Goal: Transaction & Acquisition: Purchase product/service

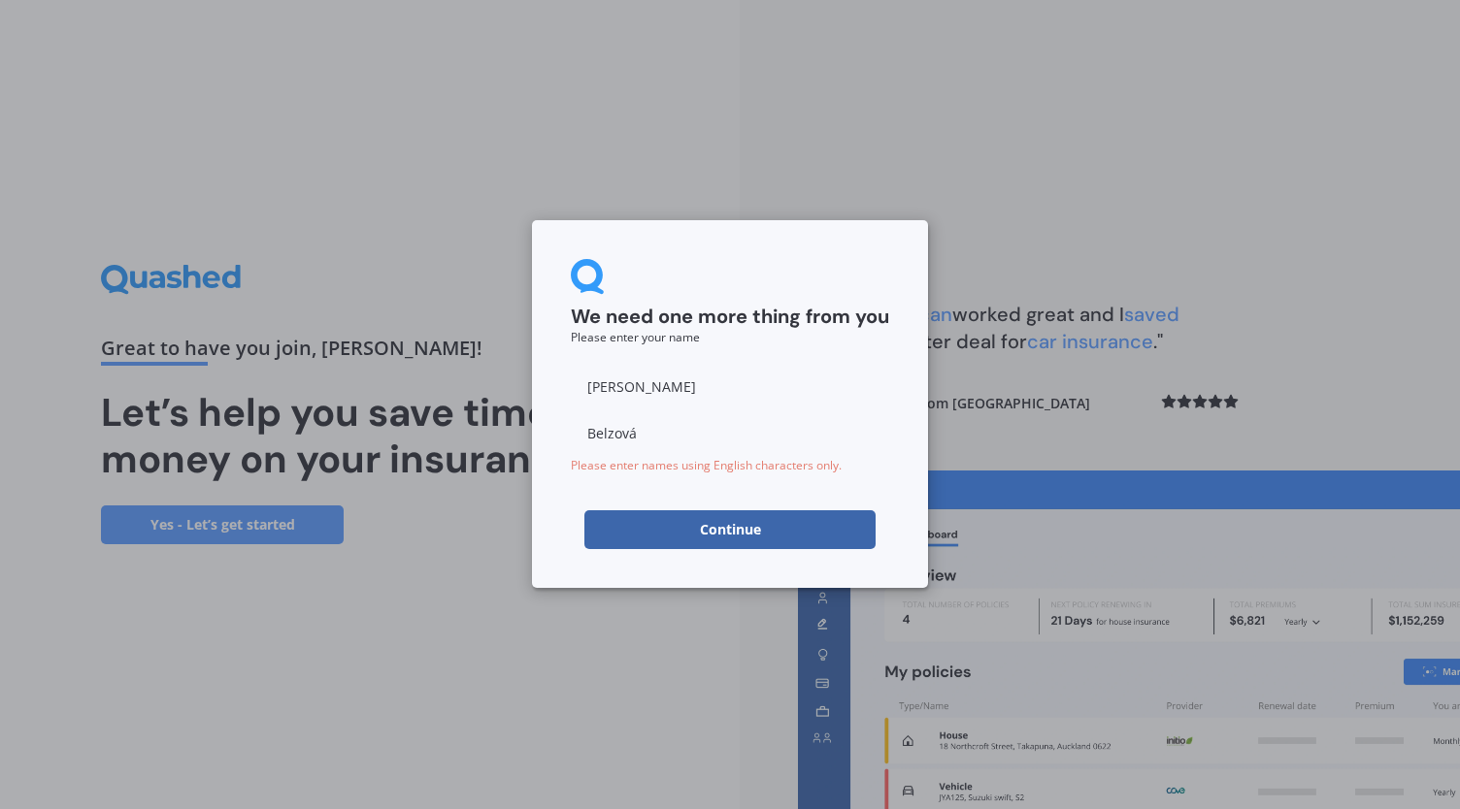
click at [721, 540] on button "Continue" at bounding box center [729, 529] width 291 height 39
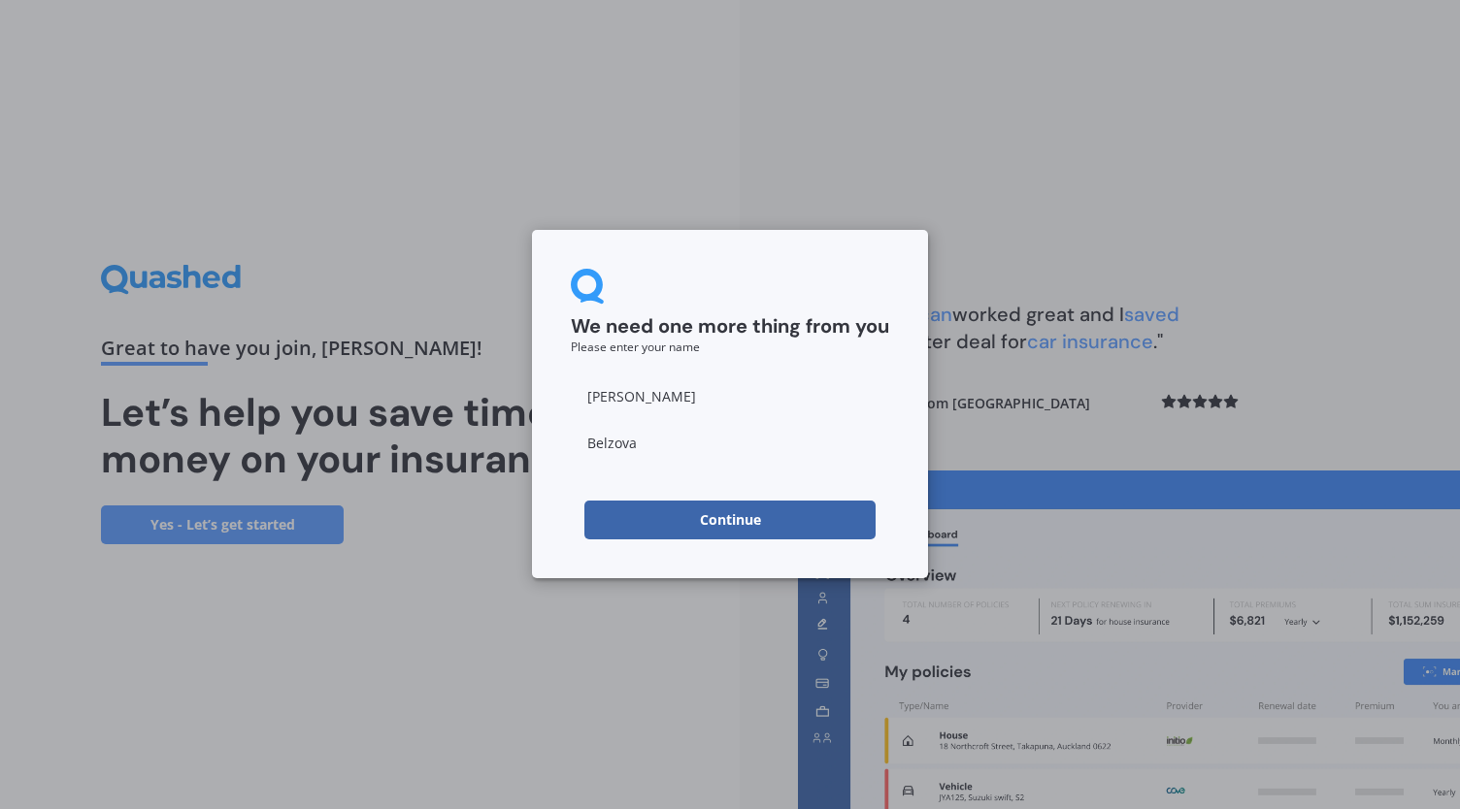
type input "Belzova"
click at [662, 513] on button "Continue" at bounding box center [729, 520] width 291 height 39
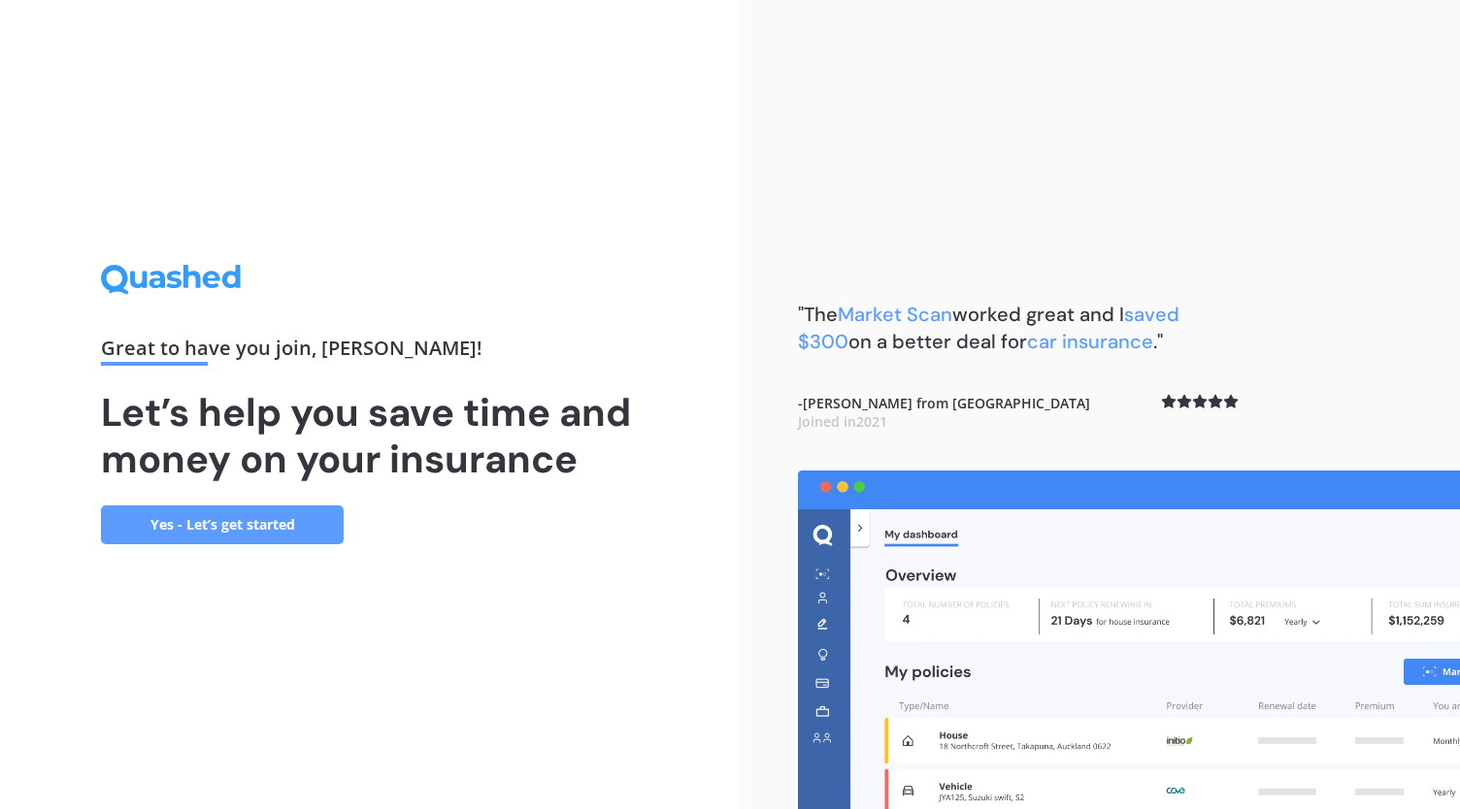
click at [242, 525] on link "Yes - Let’s get started" at bounding box center [222, 525] width 243 height 39
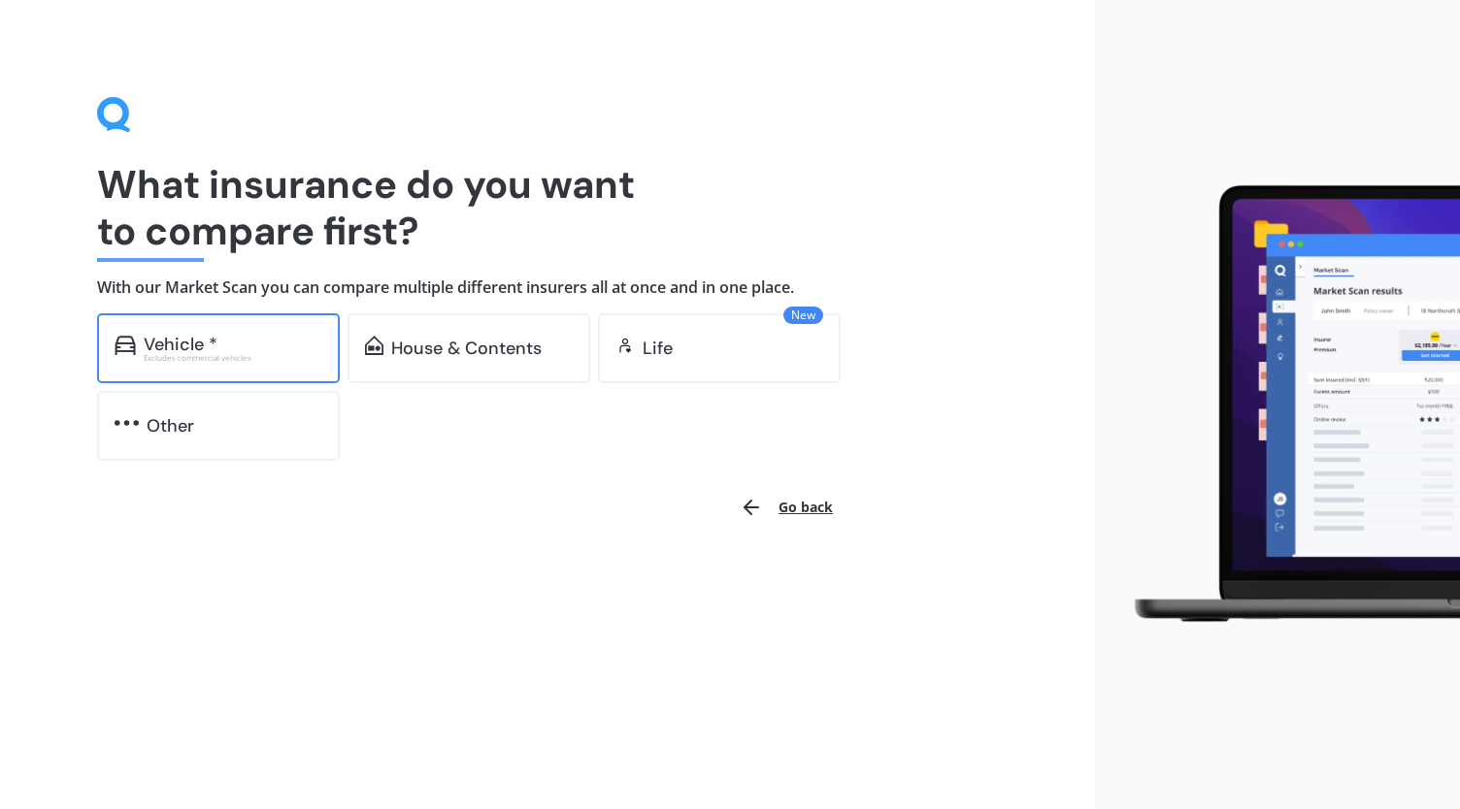
click at [278, 346] on div "Vehicle *" at bounding box center [233, 344] width 179 height 19
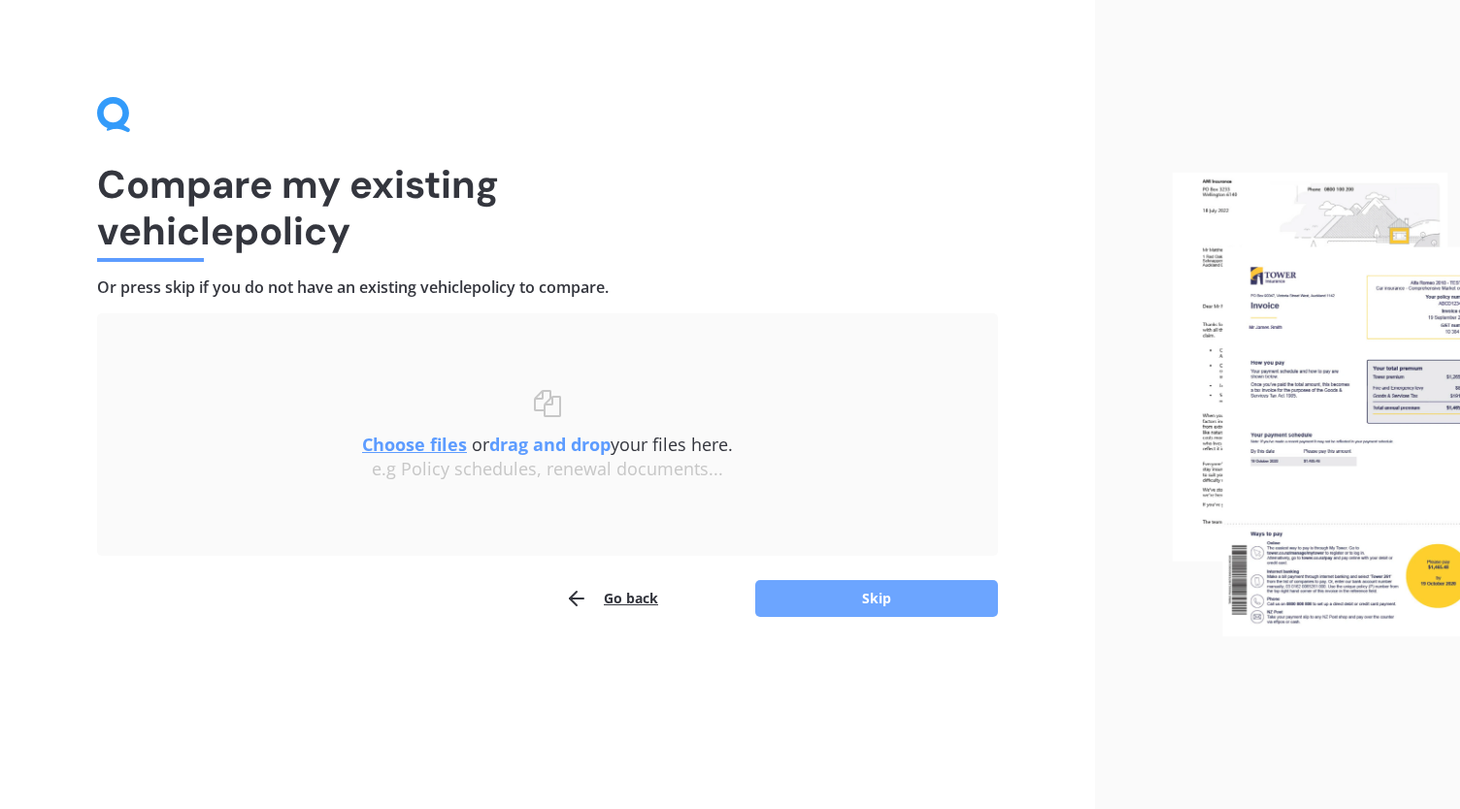
click at [825, 587] on button "Skip" at bounding box center [876, 598] width 243 height 37
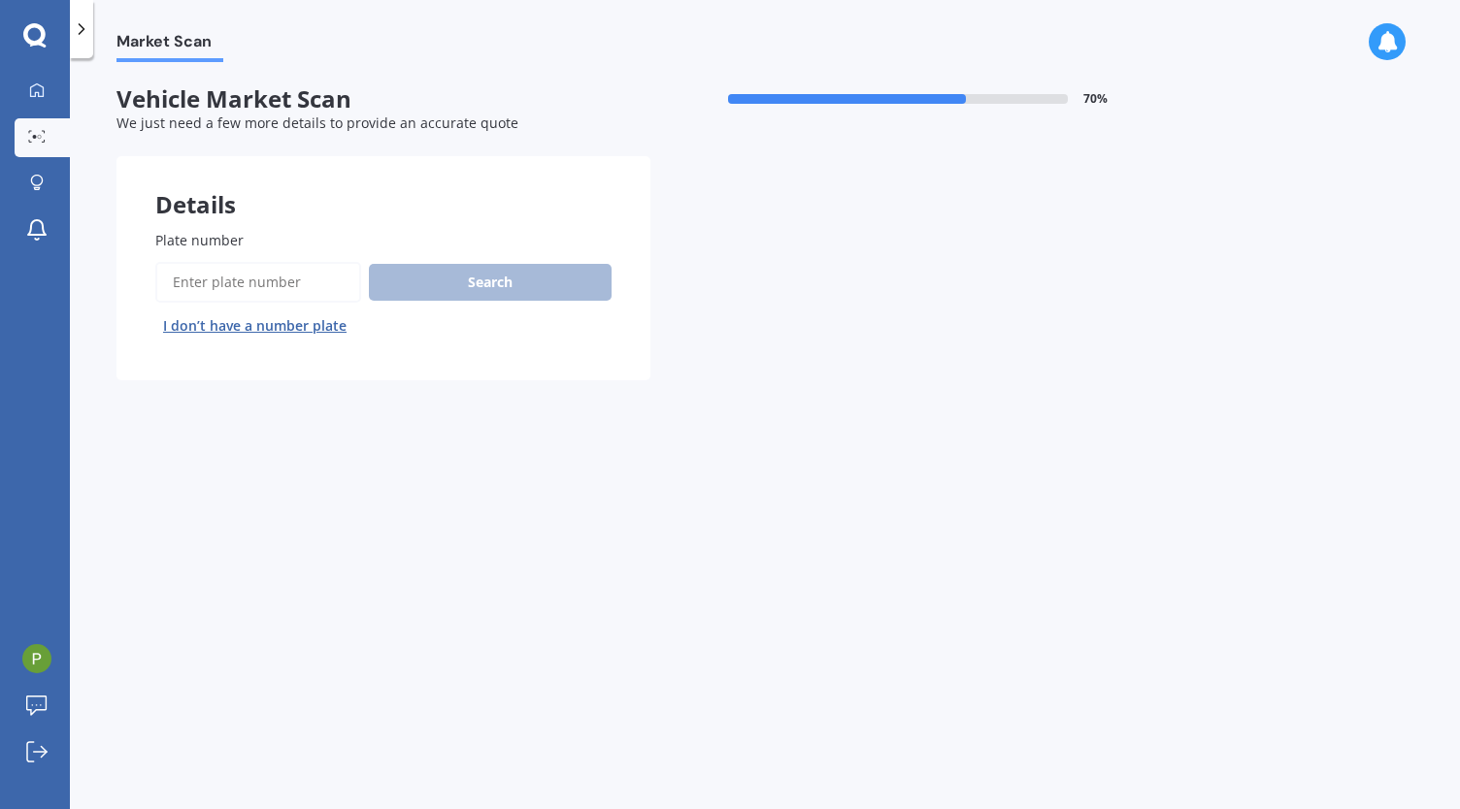
click at [295, 297] on input "Plate number" at bounding box center [258, 282] width 206 height 41
type input "rks847"
click at [487, 294] on button "Search" at bounding box center [490, 282] width 243 height 37
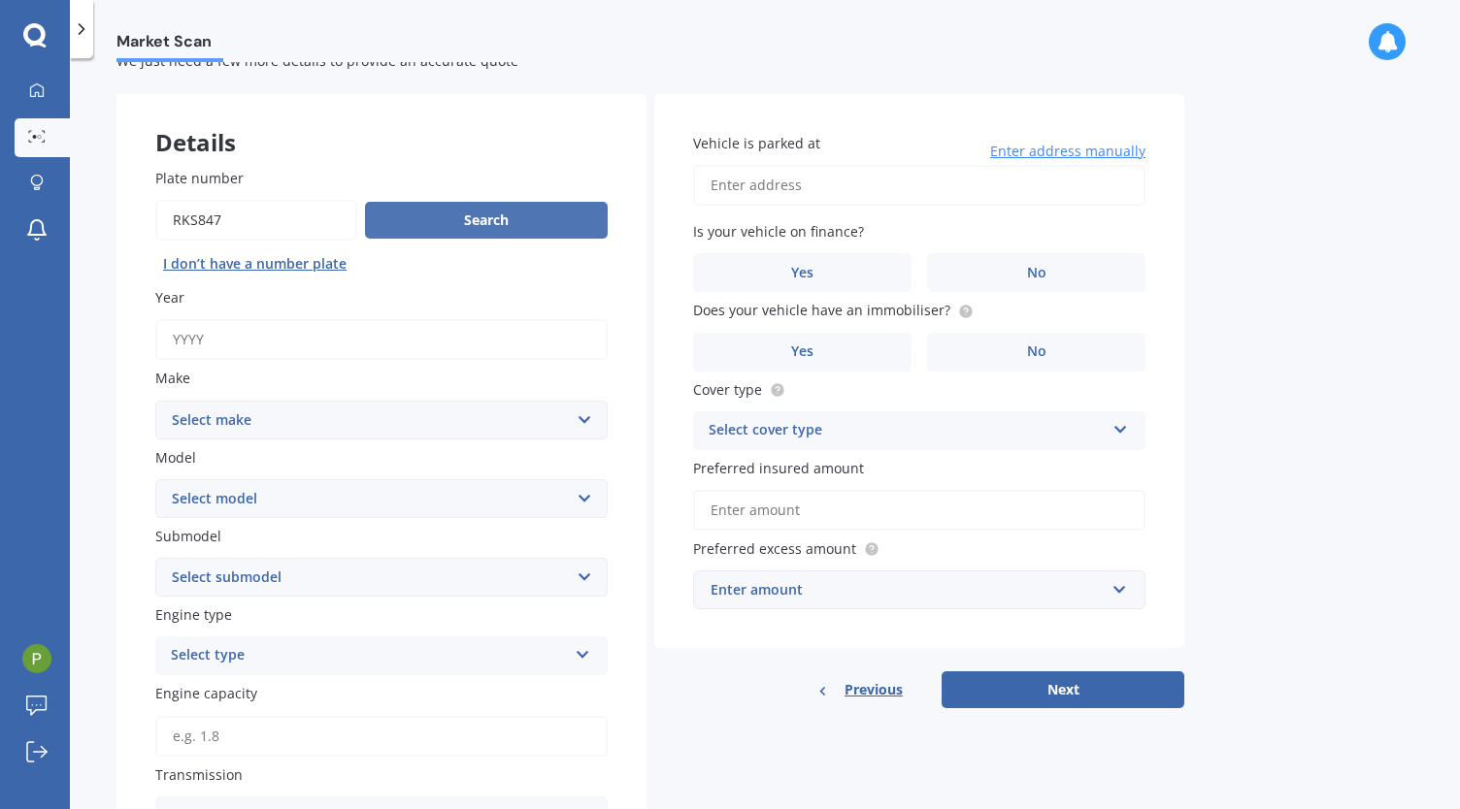
scroll to position [64, 0]
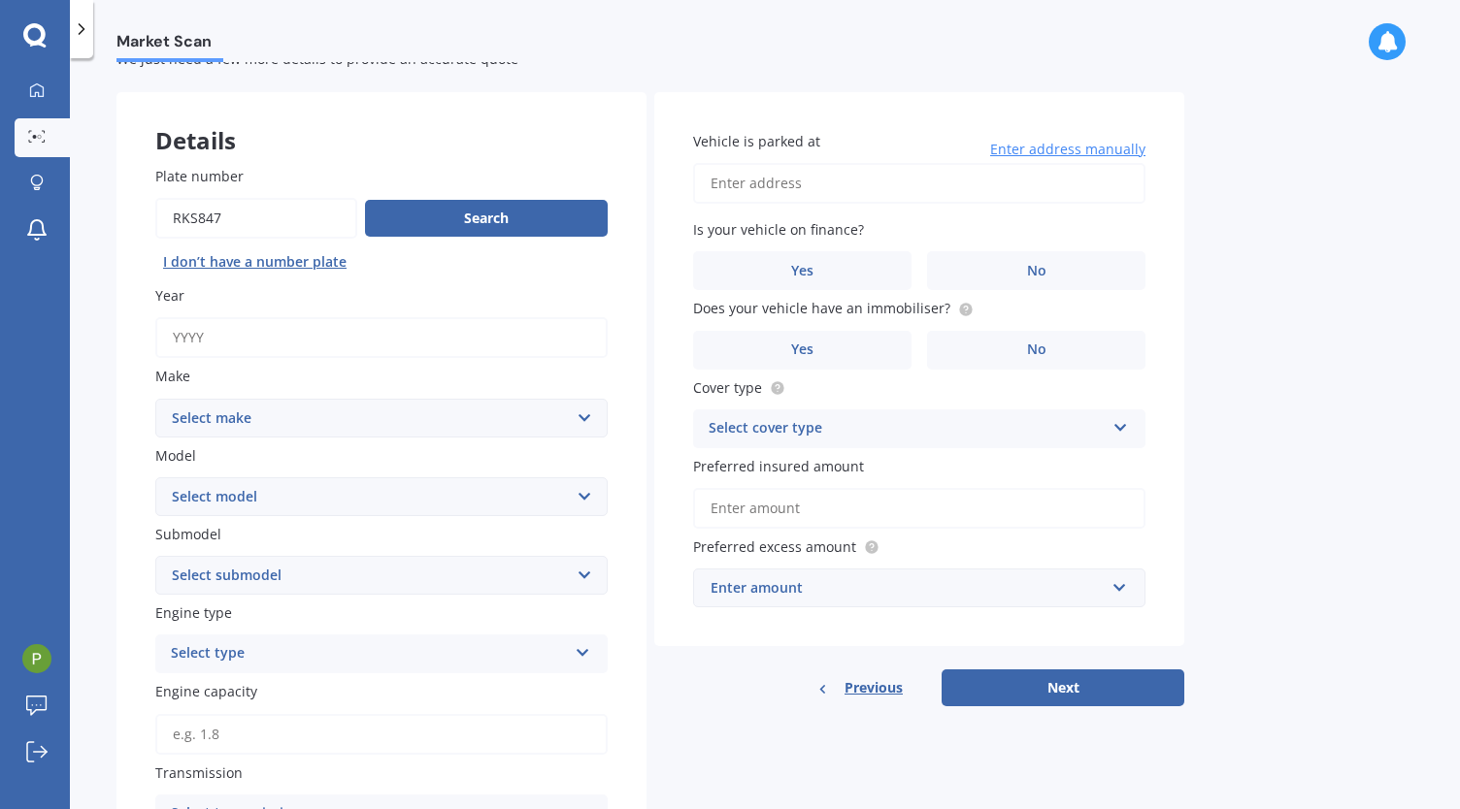
click at [408, 281] on div "Plate number Search I don’t have a number plate Year Make Select make AC ALFA R…" at bounding box center [381, 696] width 530 height 1139
click at [462, 211] on button "Search" at bounding box center [486, 218] width 243 height 37
click at [353, 337] on input "Year" at bounding box center [381, 337] width 452 height 41
type input "2025"
click at [299, 430] on select "Select make AC ALFA ROMEO ASTON [PERSON_NAME] AUDI AUSTIN BEDFORD Bentley BMW B…" at bounding box center [381, 418] width 452 height 39
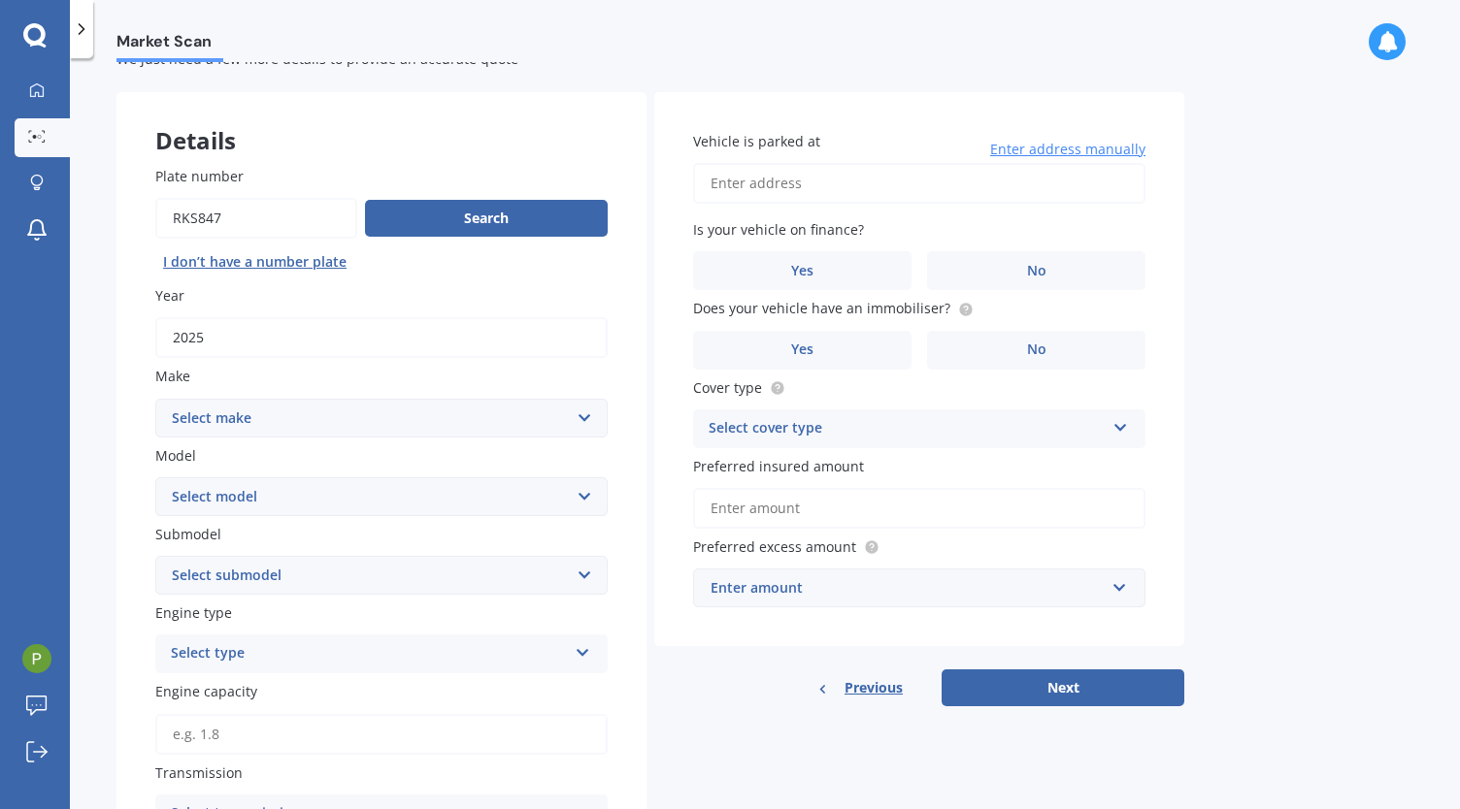
select select "MITSUBISHI"
click at [155, 399] on select "Select make AC ALFA ROMEO ASTON [PERSON_NAME] AUDI AUSTIN BEDFORD Bentley BMW B…" at bounding box center [381, 418] width 452 height 39
click at [233, 480] on select "Select model 380 Airtrek Aspire ASX [PERSON_NAME] Challenger Challenger Diesel …" at bounding box center [381, 496] width 452 height 39
select select "OUTLANDER"
click at [155, 478] on select "Select model 380 Airtrek Aspire ASX [PERSON_NAME] Challenger Challenger Diesel …" at bounding box center [381, 496] width 452 height 39
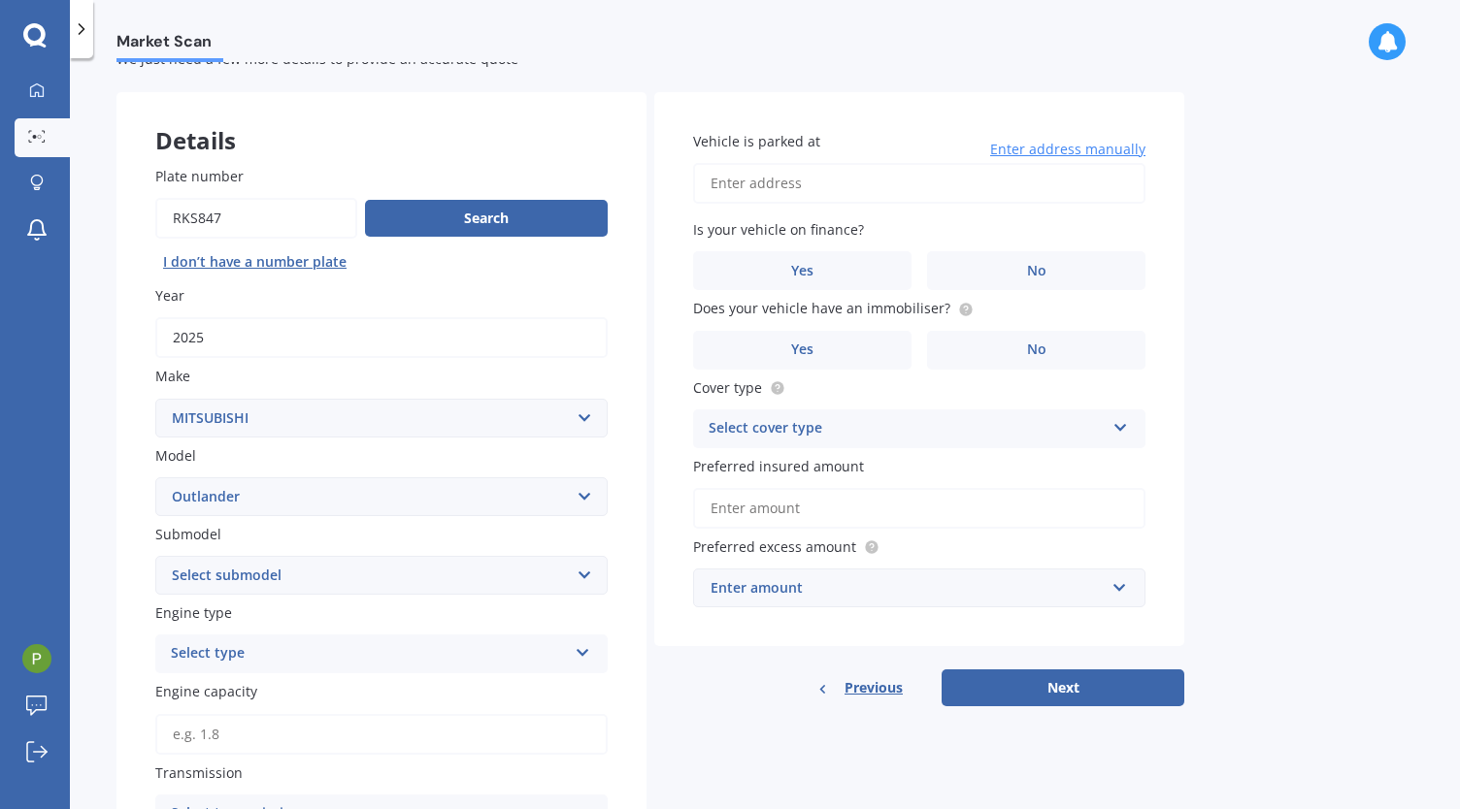
scroll to position [307, 0]
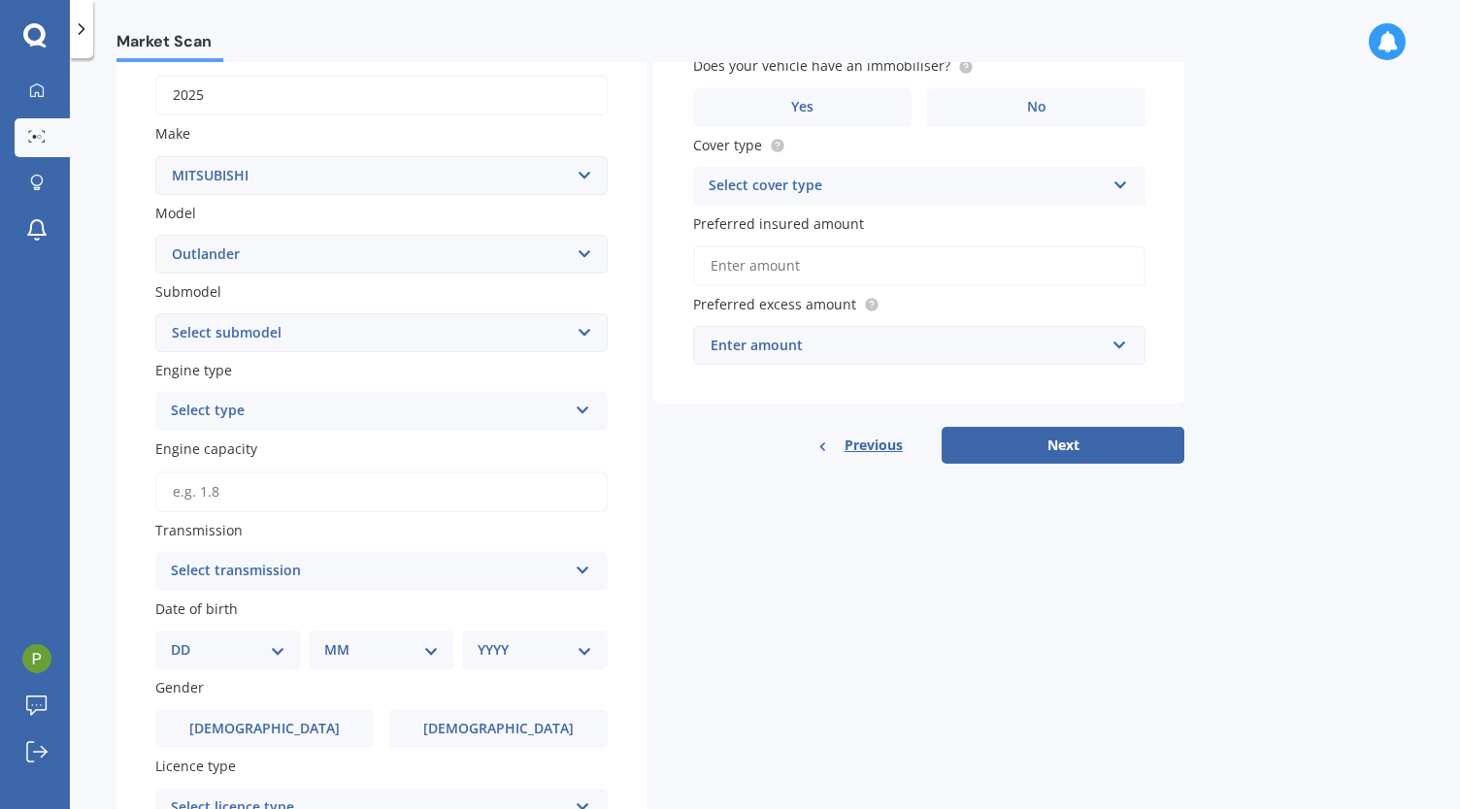
click at [284, 312] on div "Submodel Select submodel (All other) 2.4 Litre Station Wagon 3.0 Litre AWD 3.0 …" at bounding box center [381, 316] width 452 height 71
click at [279, 330] on select "Select submodel (All other) 2.4 Litre Station Wagon 3.0 Litre AWD 3.0 VRX Auto …" at bounding box center [381, 332] width 452 height 39
select select "LS 2.0P/CVT"
click at [155, 314] on select "Select submodel (All other) 2.4 Litre Station Wagon 3.0 Litre AWD 3.0 VRX Auto …" at bounding box center [381, 332] width 452 height 39
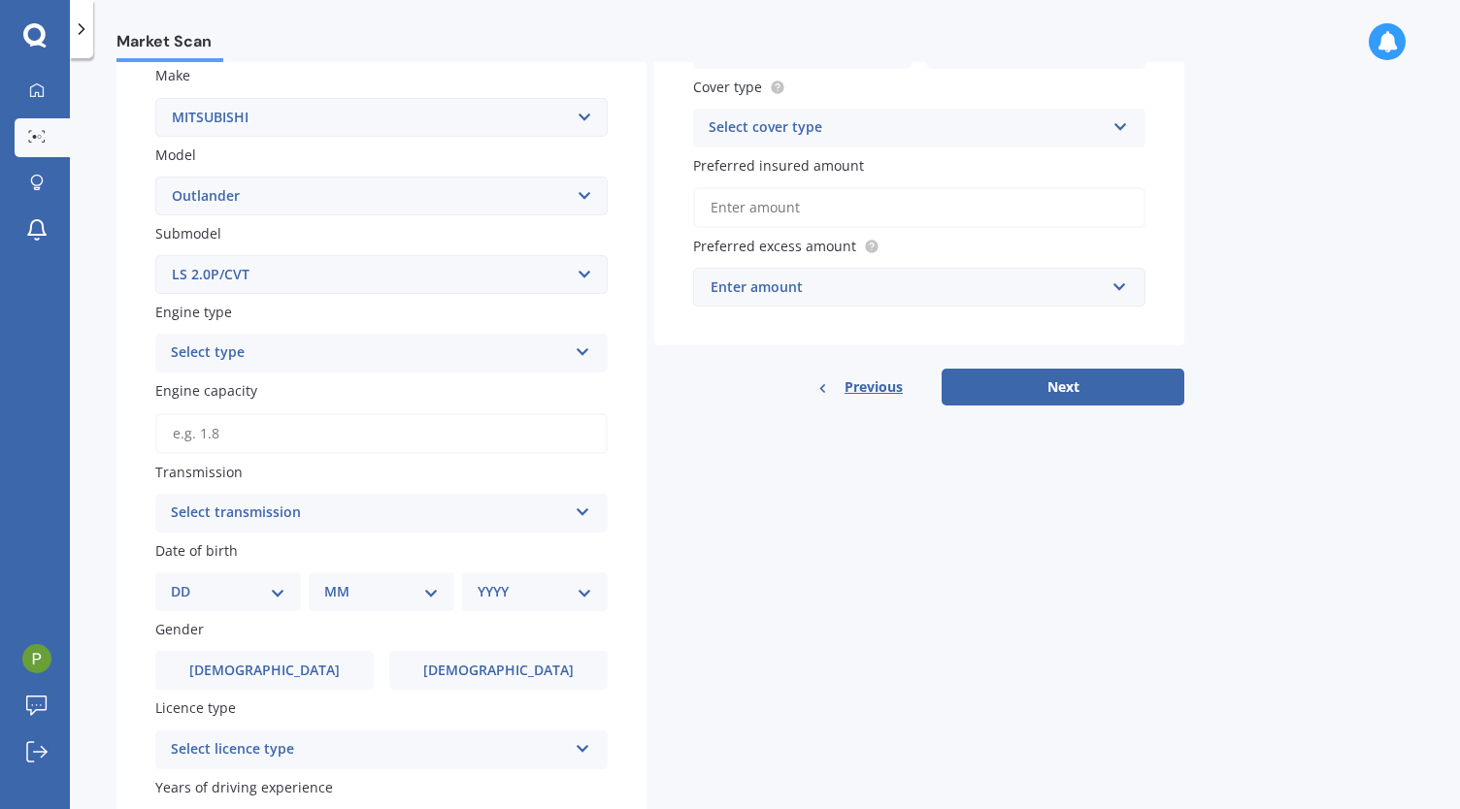
click at [309, 368] on div "Select type Petrol Diesel EV Hybrid" at bounding box center [381, 353] width 452 height 39
click at [302, 396] on div "Petrol" at bounding box center [381, 391] width 450 height 35
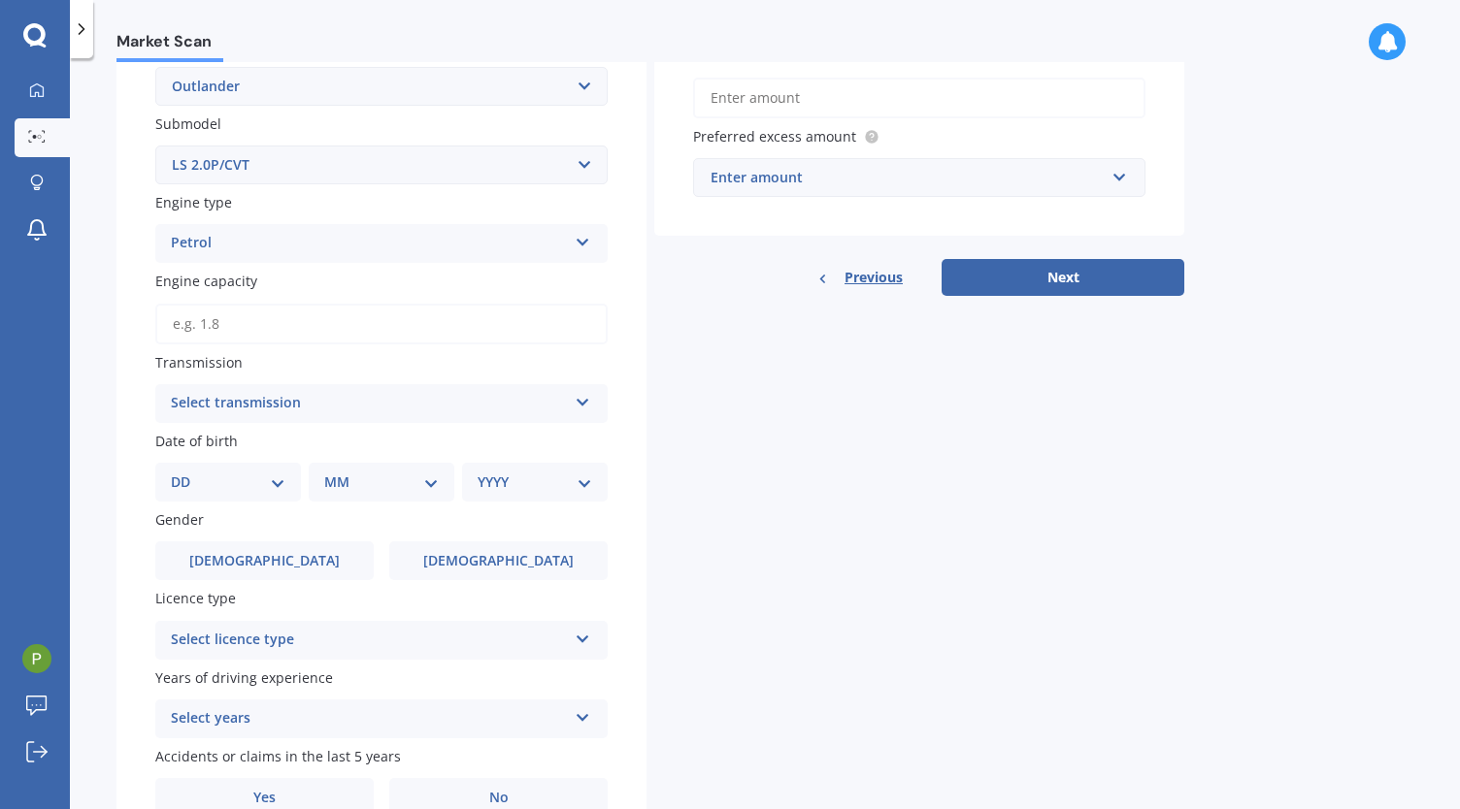
scroll to position [477, 0]
click at [302, 396] on div "Select transmission" at bounding box center [369, 400] width 396 height 23
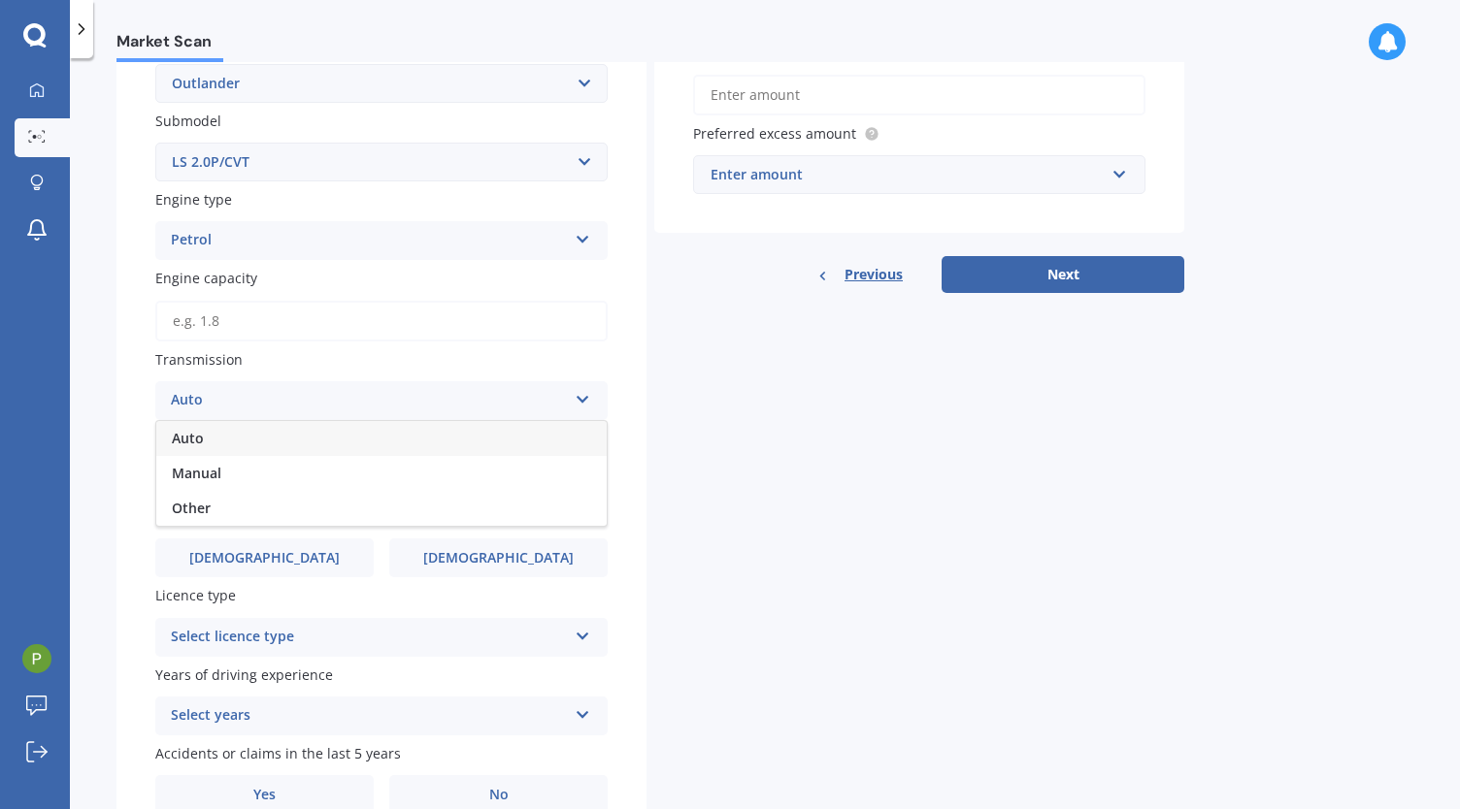
click at [295, 438] on div "Auto" at bounding box center [381, 438] width 450 height 35
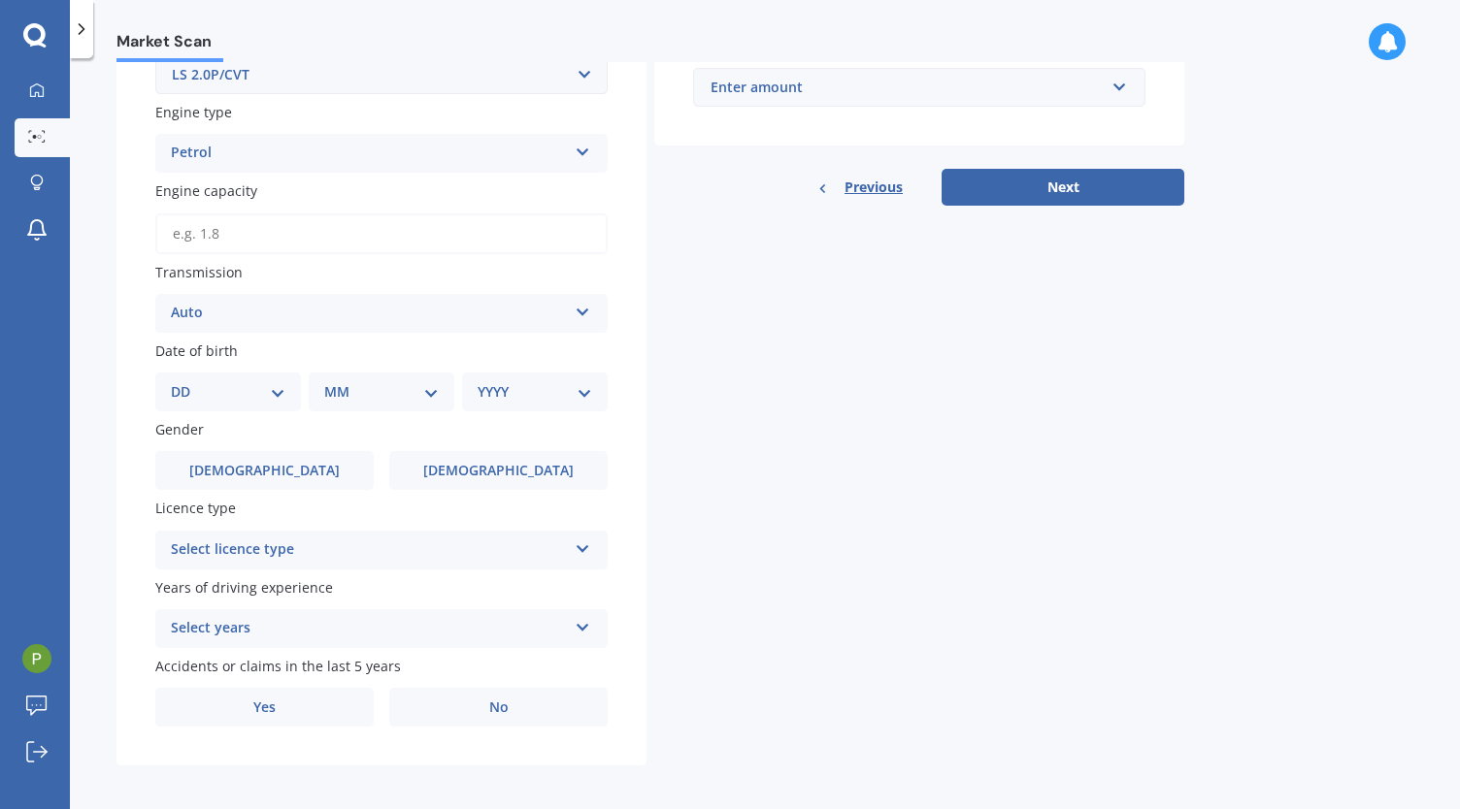
scroll to position [571, 0]
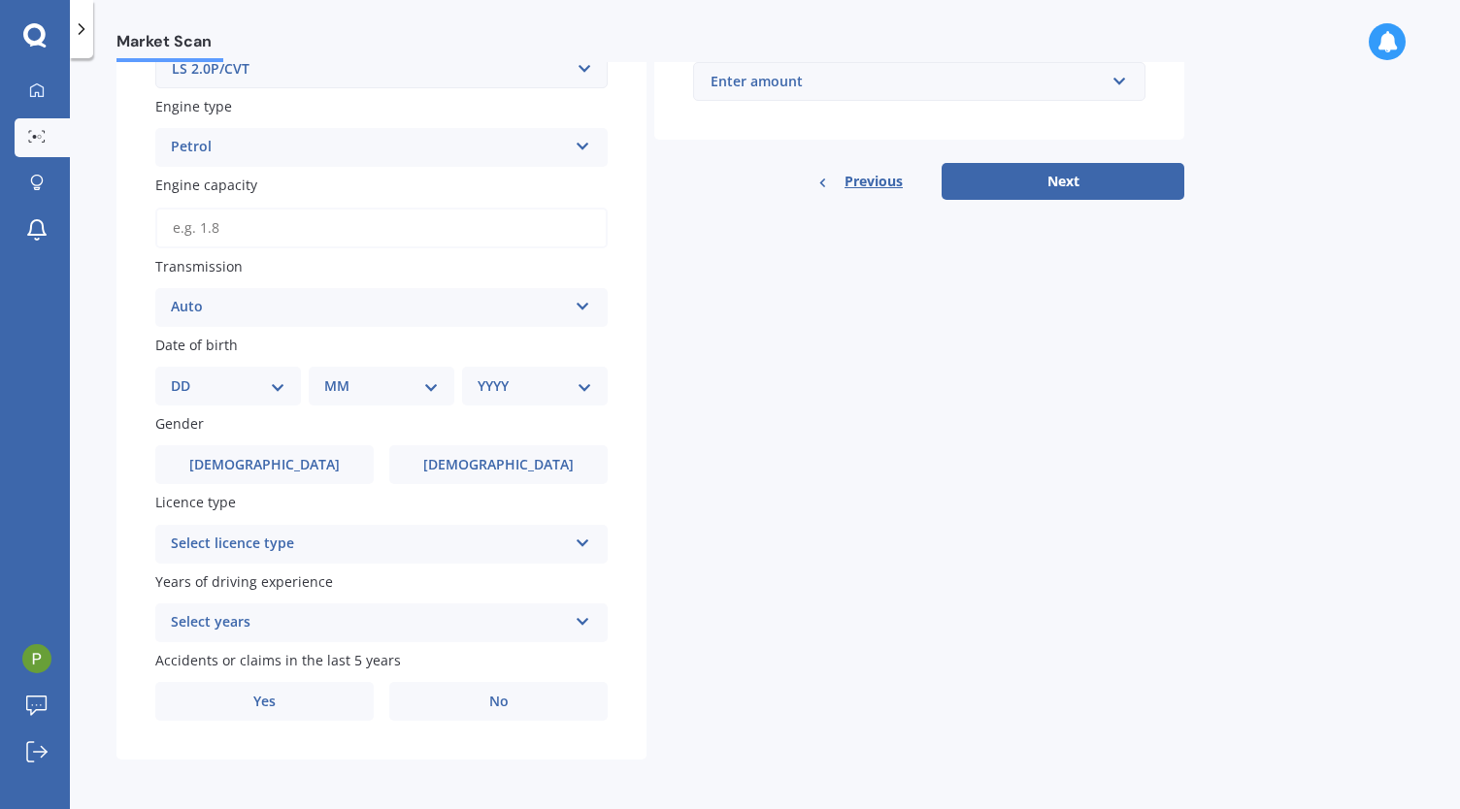
click at [261, 391] on select "DD 01 02 03 04 05 06 07 08 09 10 11 12 13 14 15 16 17 18 19 20 21 22 23 24 25 2…" at bounding box center [228, 386] width 115 height 21
select select "26"
click at [186, 378] on select "DD 01 02 03 04 05 06 07 08 09 10 11 12 13 14 15 16 17 18 19 20 21 22 23 24 25 2…" at bounding box center [228, 386] width 115 height 21
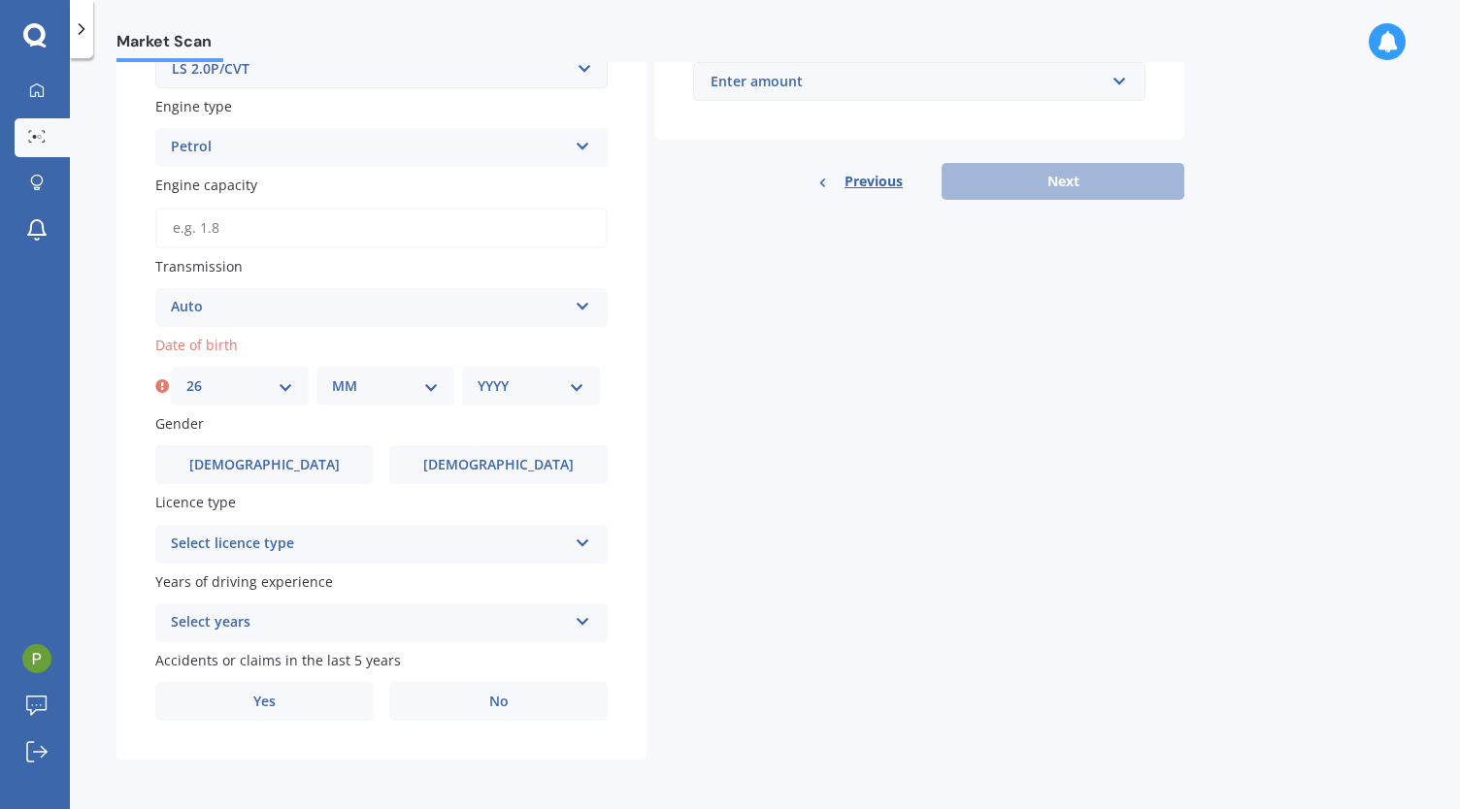
click at [359, 377] on div "MM 01 02 03 04 05 06 07 08 09 10 11 12" at bounding box center [385, 386] width 138 height 39
click at [369, 388] on select "MM 01 02 03 04 05 06 07 08 09 10 11 12" at bounding box center [385, 386] width 107 height 21
select select "05"
click at [332, 378] on select "MM 01 02 03 04 05 06 07 08 09 10 11 12" at bounding box center [385, 386] width 107 height 21
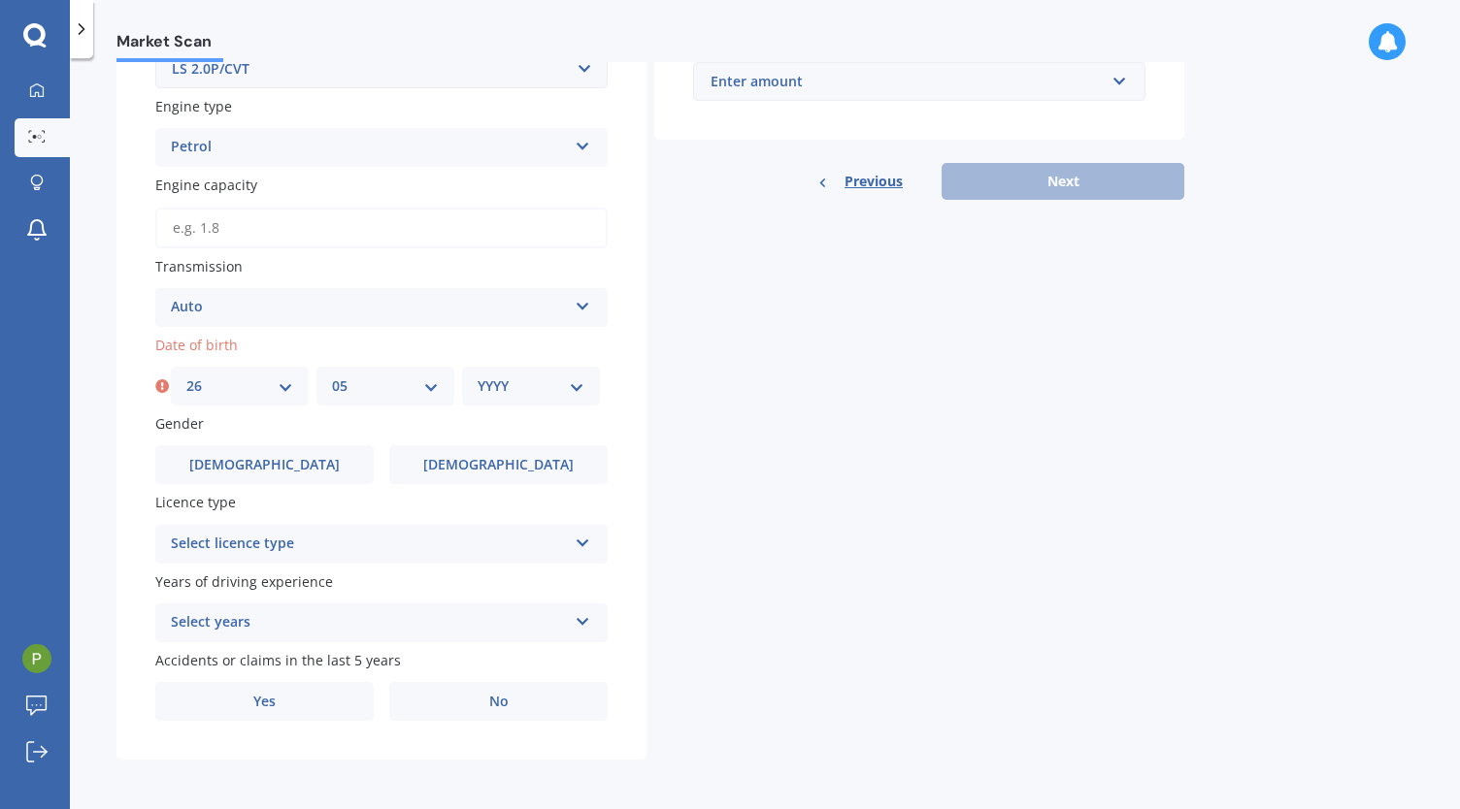
click at [502, 393] on select "YYYY 2025 2024 2023 2022 2021 2020 2019 2018 2017 2016 2015 2014 2013 2012 2011…" at bounding box center [530, 386] width 107 height 21
select select "1993"
click at [477, 378] on select "YYYY 2025 2024 2023 2022 2021 2020 2019 2018 2017 2016 2015 2014 2013 2012 2011…" at bounding box center [530, 386] width 107 height 21
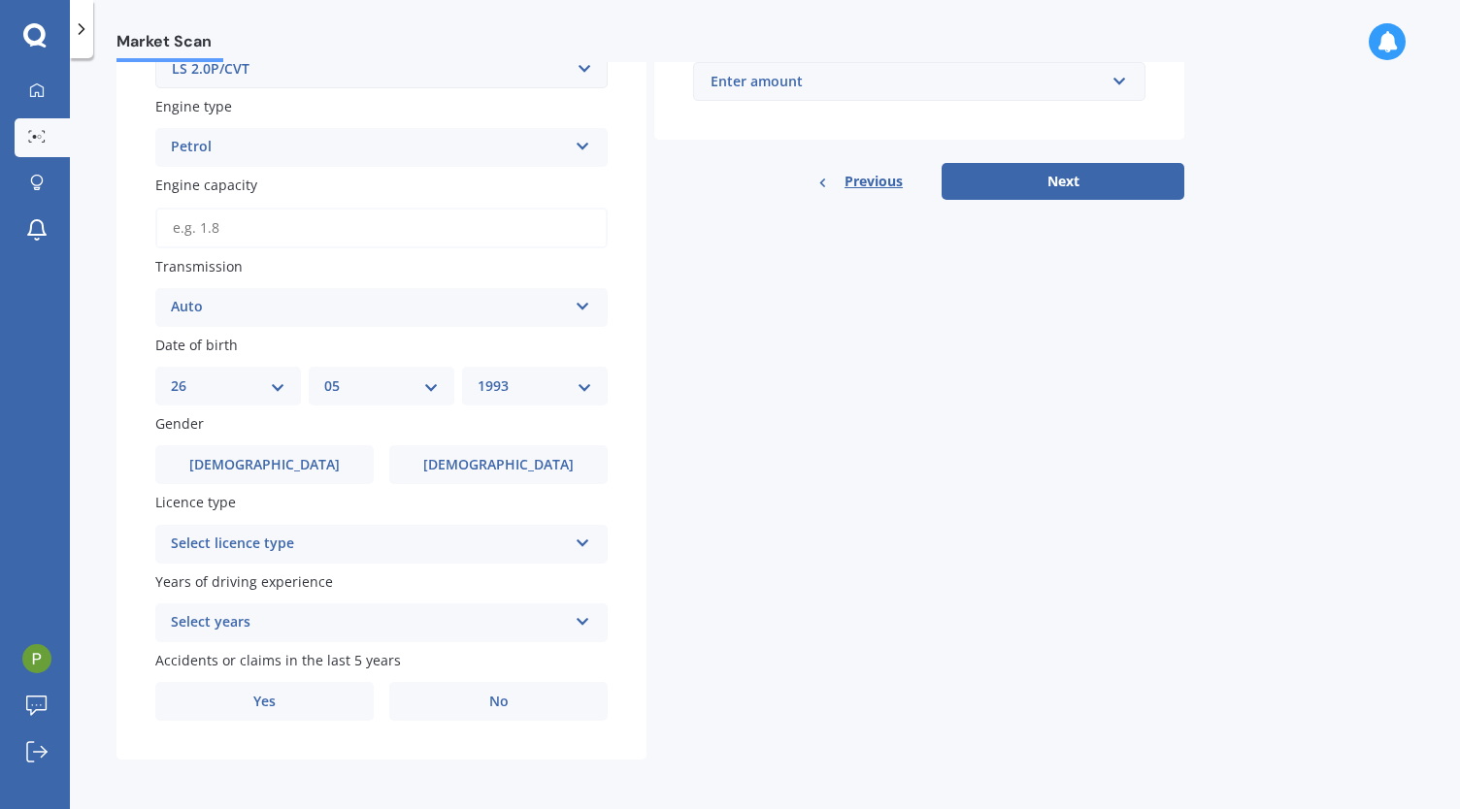
scroll to position [575, 0]
click at [491, 445] on label "[DEMOGRAPHIC_DATA]" at bounding box center [498, 463] width 218 height 39
click at [0, 0] on input "[DEMOGRAPHIC_DATA]" at bounding box center [0, 0] width 0 height 0
click at [411, 537] on div "Select licence type" at bounding box center [369, 543] width 396 height 23
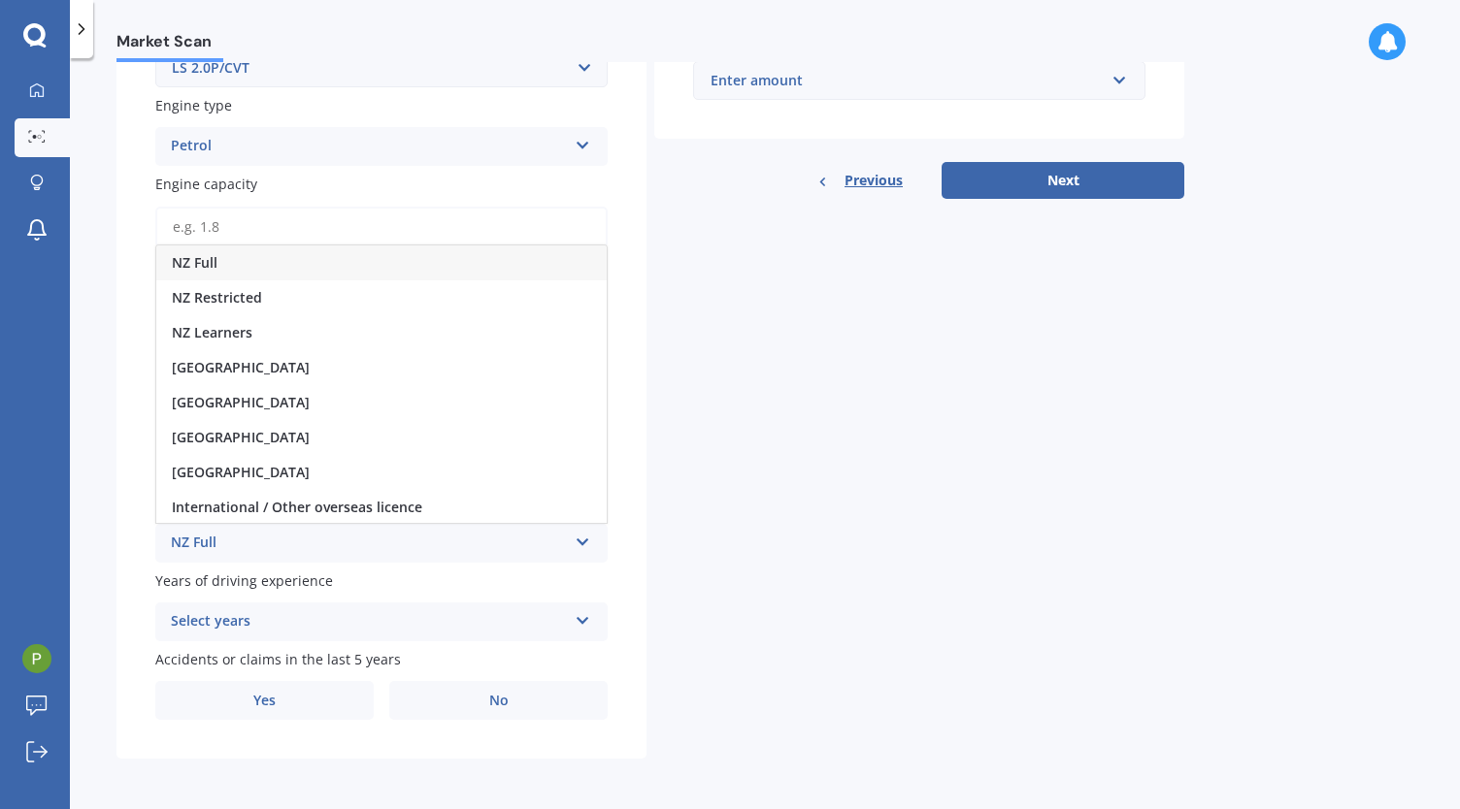
click at [400, 268] on div "NZ Full" at bounding box center [381, 263] width 450 height 35
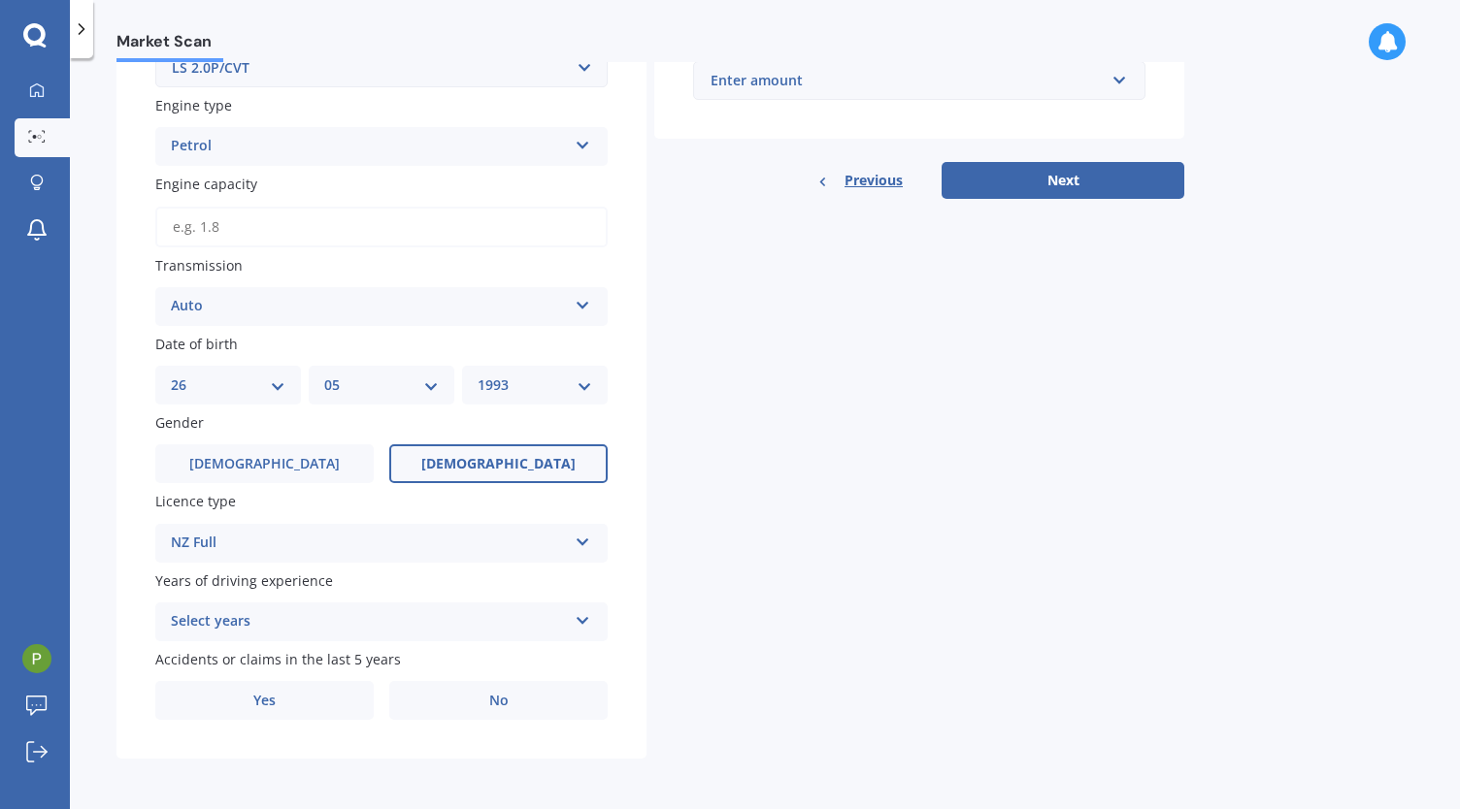
click at [270, 638] on div "Select years 5 or more years 4 years 3 years 2 years 1 year" at bounding box center [381, 622] width 452 height 39
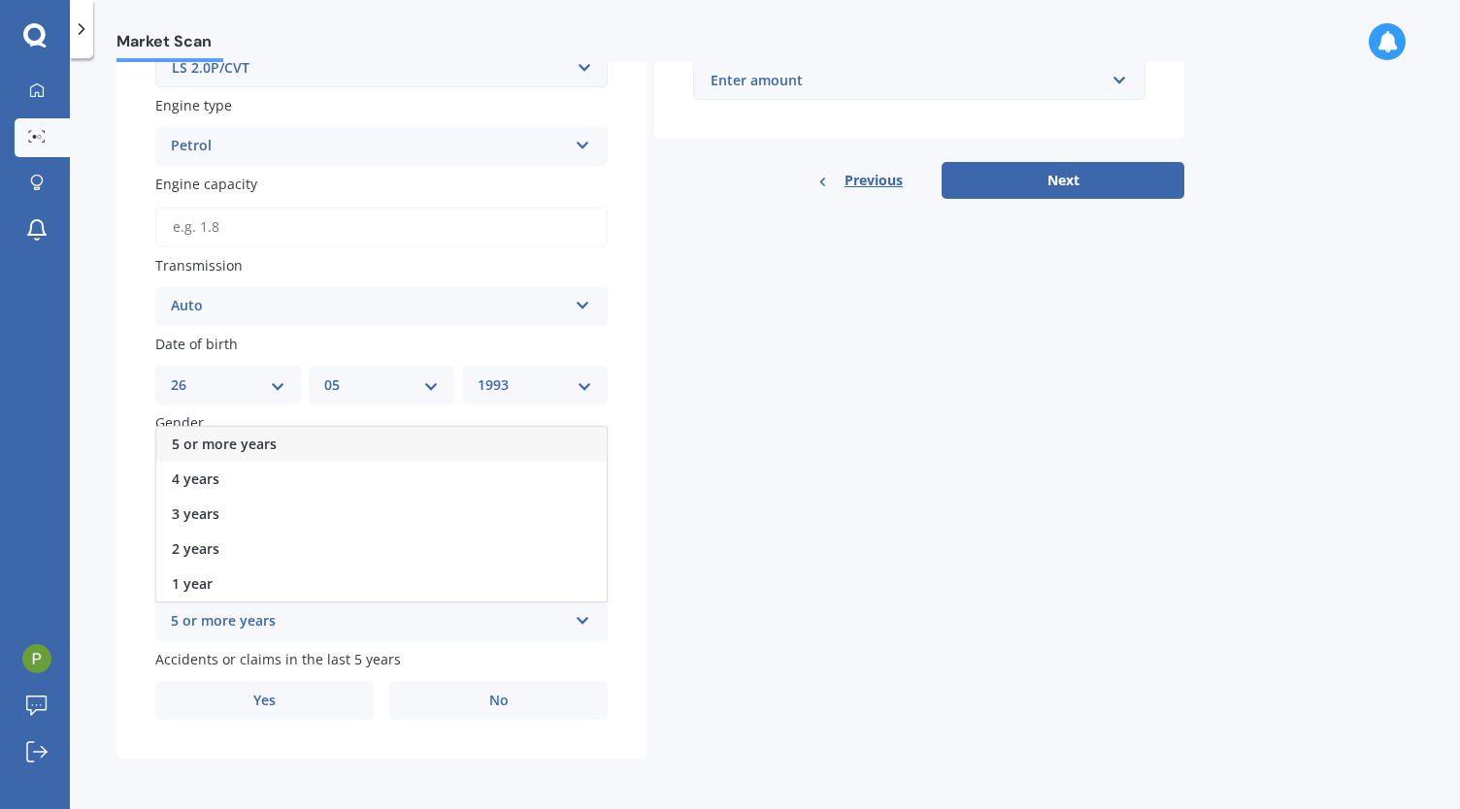
click at [306, 456] on div "5 or more years" at bounding box center [381, 444] width 450 height 35
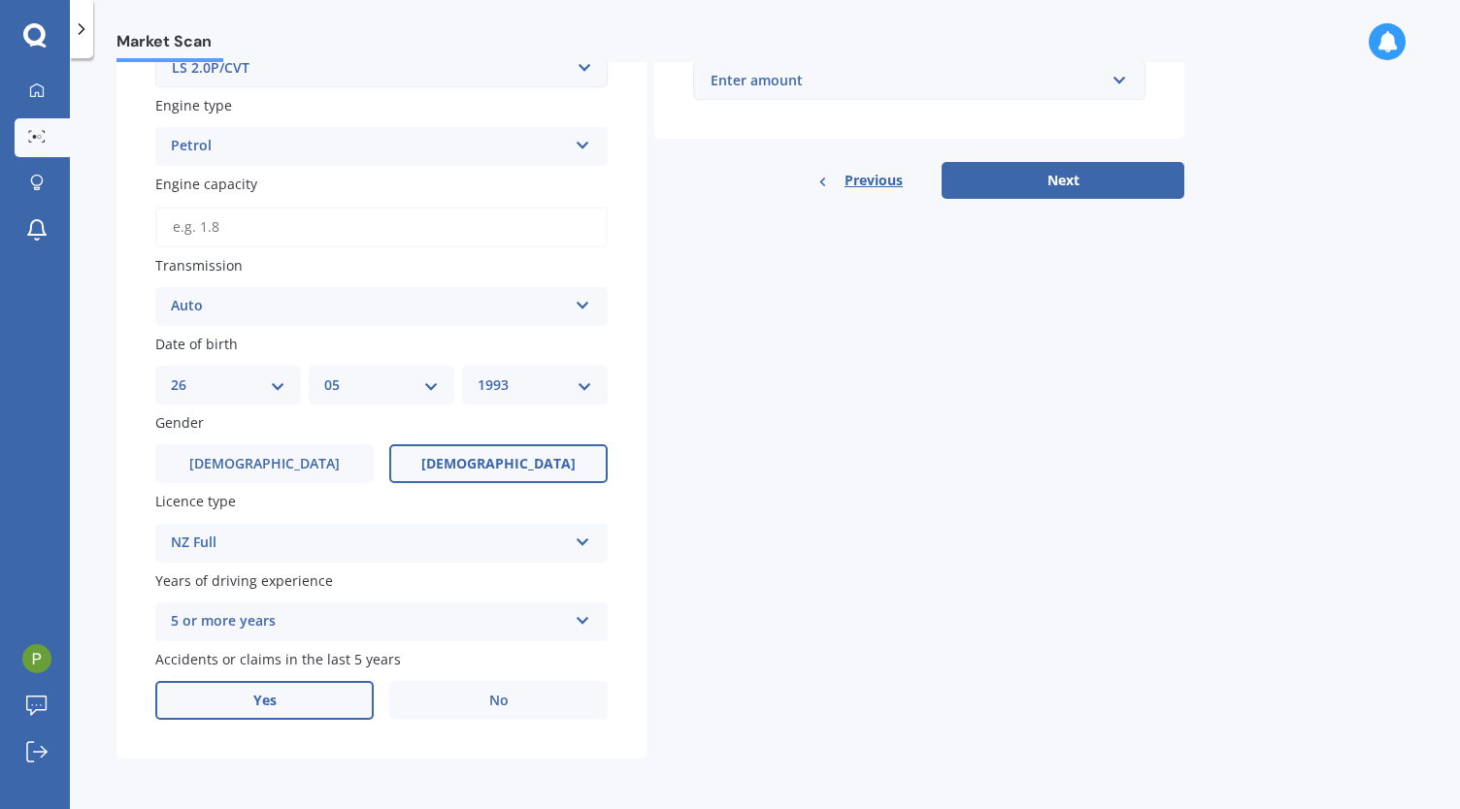
click at [351, 707] on label "Yes" at bounding box center [264, 700] width 218 height 39
click at [0, 0] on input "Yes" at bounding box center [0, 0] width 0 height 0
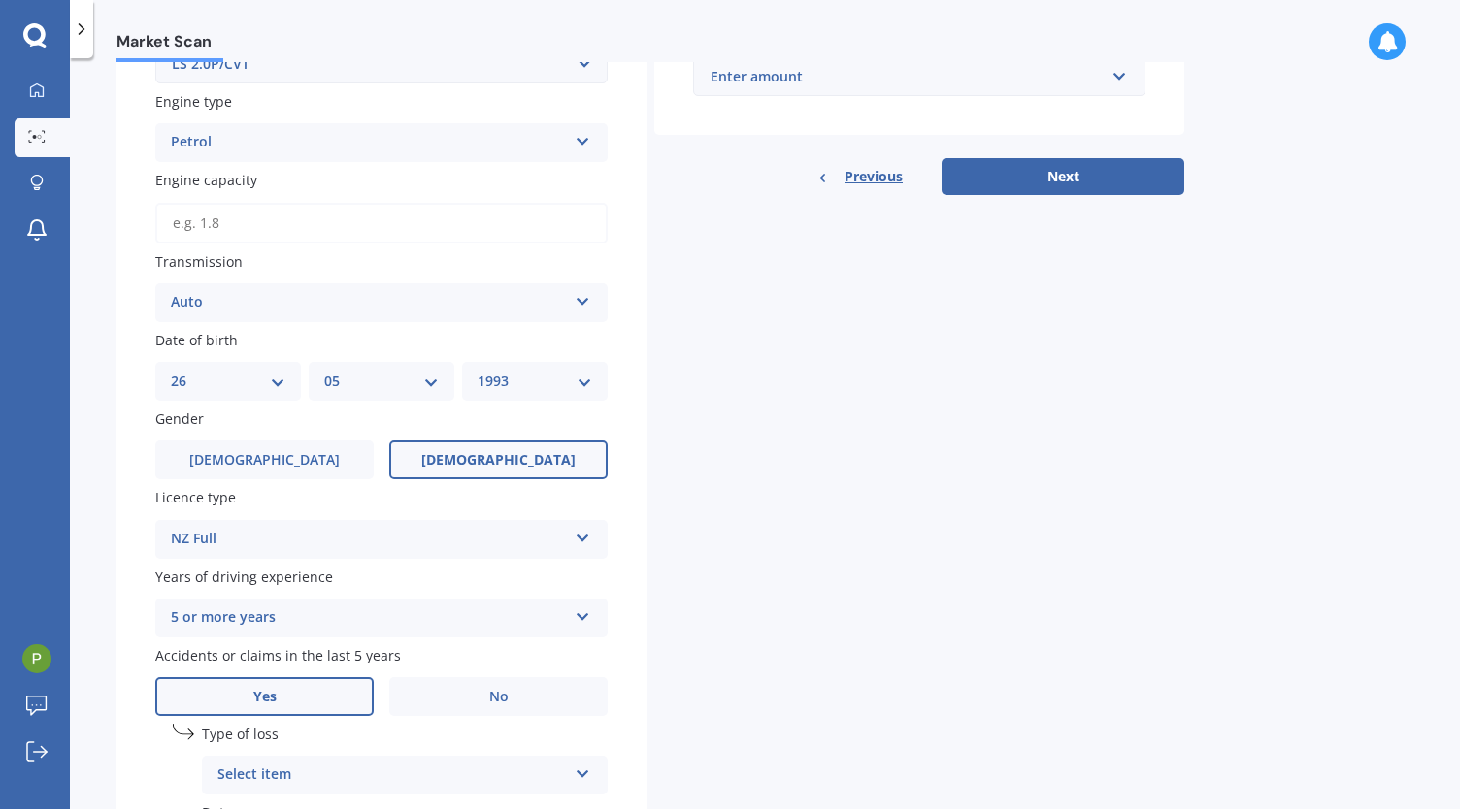
scroll to position [786, 0]
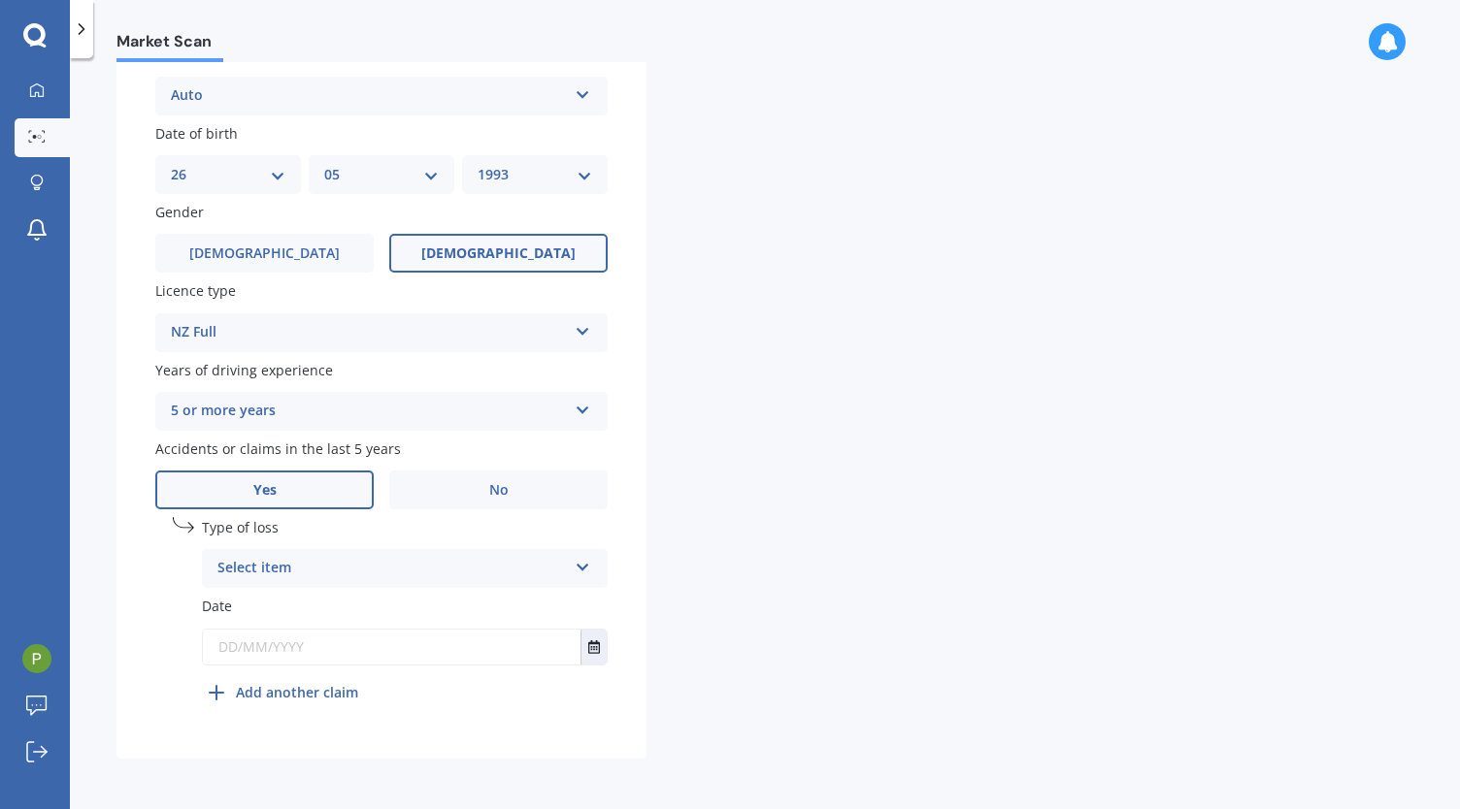
click at [348, 581] on div "Select item At fault accident Not at fault accident" at bounding box center [405, 568] width 406 height 39
click at [333, 613] on div "At fault accident" at bounding box center [405, 606] width 404 height 35
click at [319, 643] on input "text" at bounding box center [391, 647] width 377 height 35
type input "[DATE]"
click at [731, 622] on div "Details Plate number Search I don’t have a number plate Year [DATE] Make Select…" at bounding box center [649, 66] width 1067 height 1385
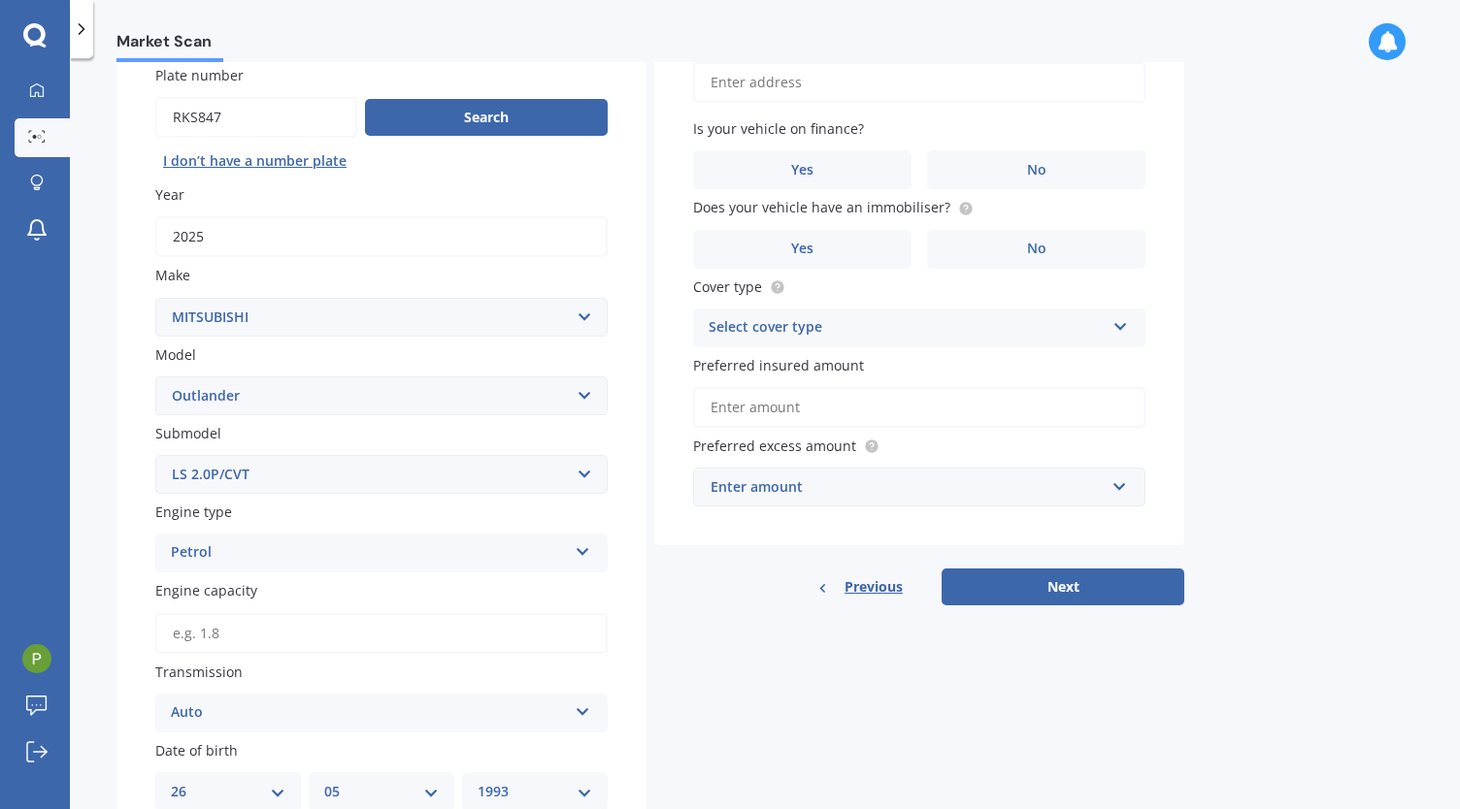
scroll to position [0, 0]
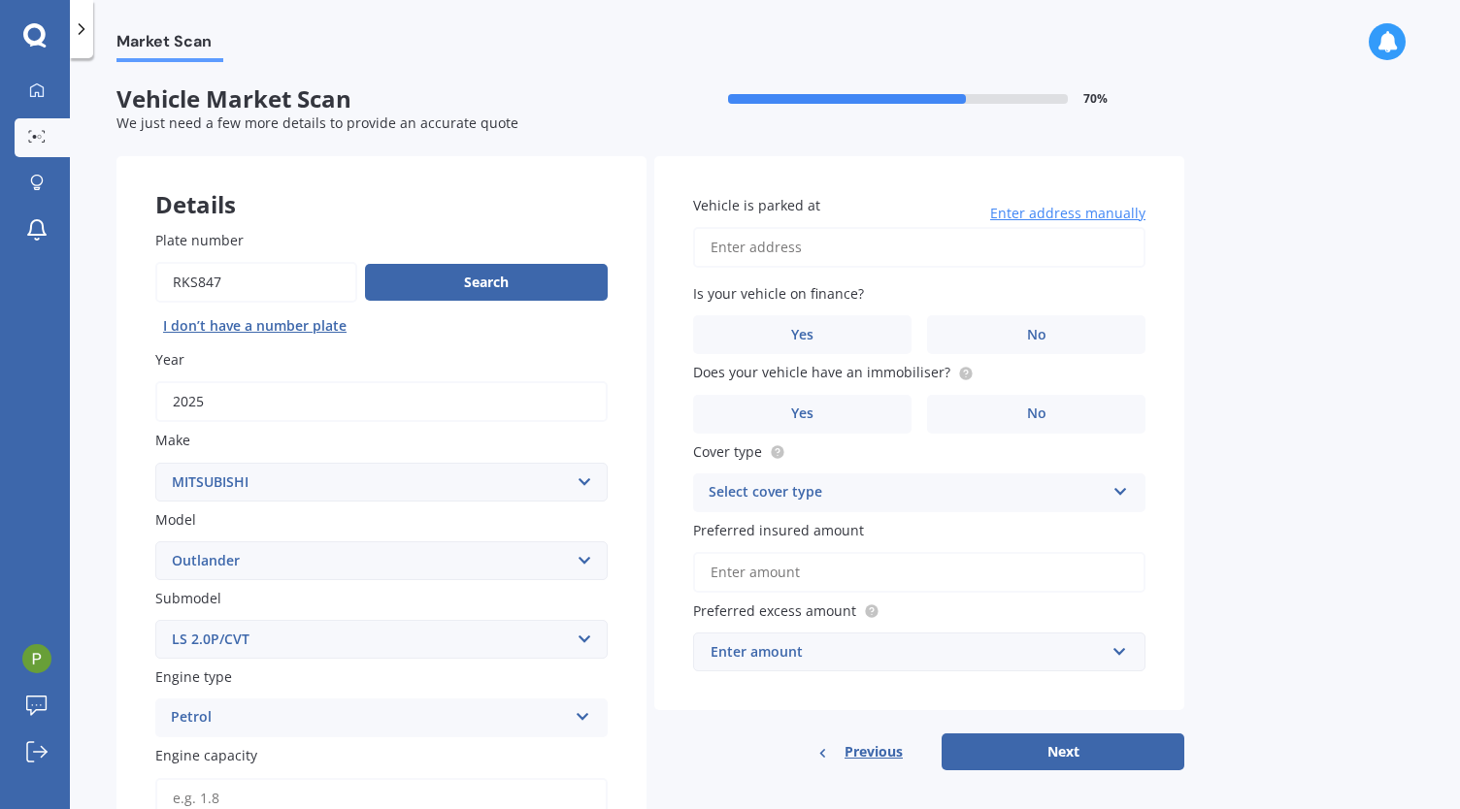
click at [812, 247] on input "Vehicle is parked at" at bounding box center [919, 247] width 452 height 41
click at [846, 257] on input "[STREET_ADDRESS][PERSON_NAME][PERSON_NAME][PERSON_NAME]" at bounding box center [919, 247] width 452 height 41
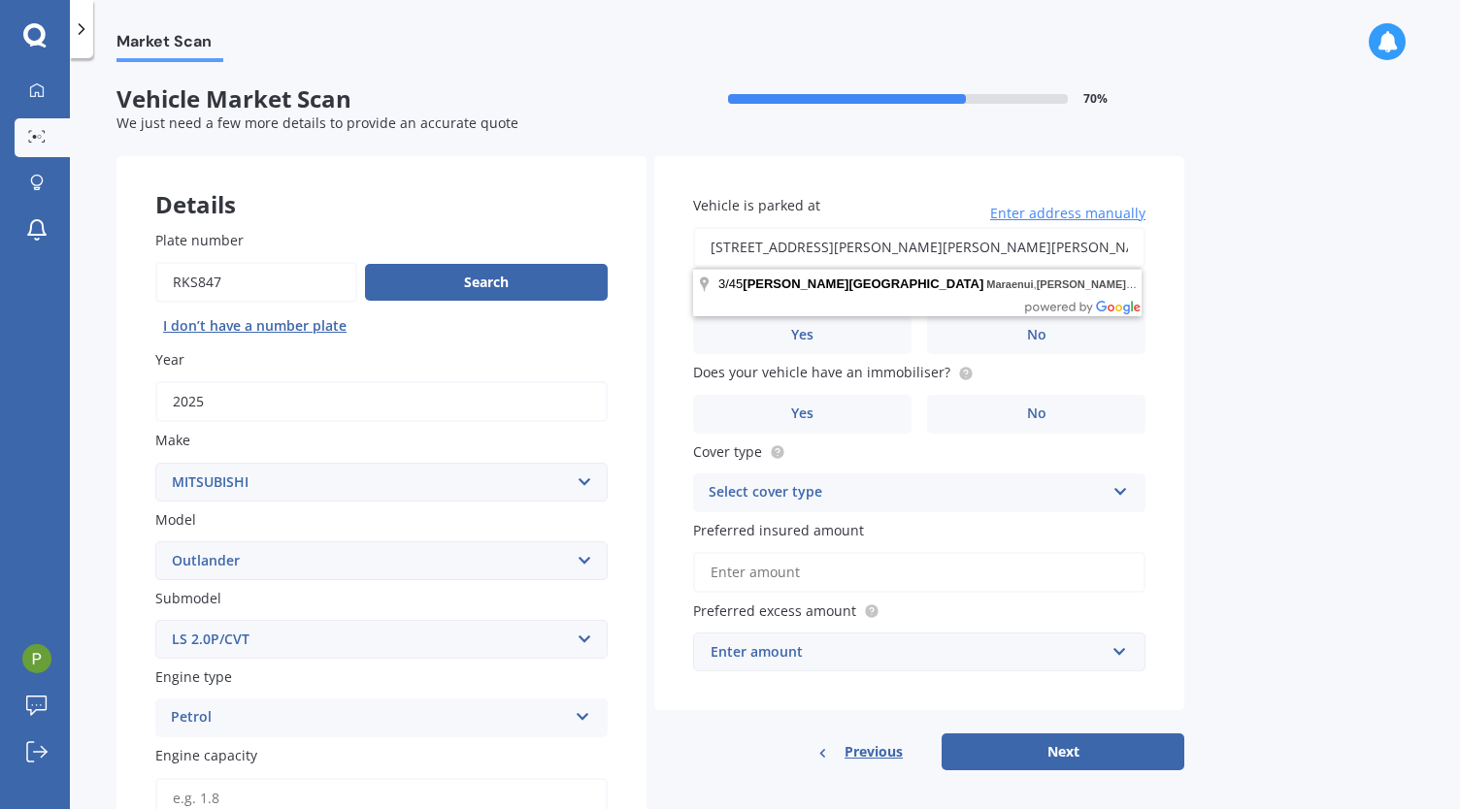
click at [823, 241] on input "[STREET_ADDRESS][PERSON_NAME][PERSON_NAME][PERSON_NAME]" at bounding box center [919, 247] width 452 height 41
drag, startPoint x: 817, startPoint y: 242, endPoint x: 1456, endPoint y: 181, distance: 641.4
click at [1456, 181] on div "Market Scan Vehicle Market Scan 70 % We just need a few more details to provide…" at bounding box center [765, 437] width 1390 height 751
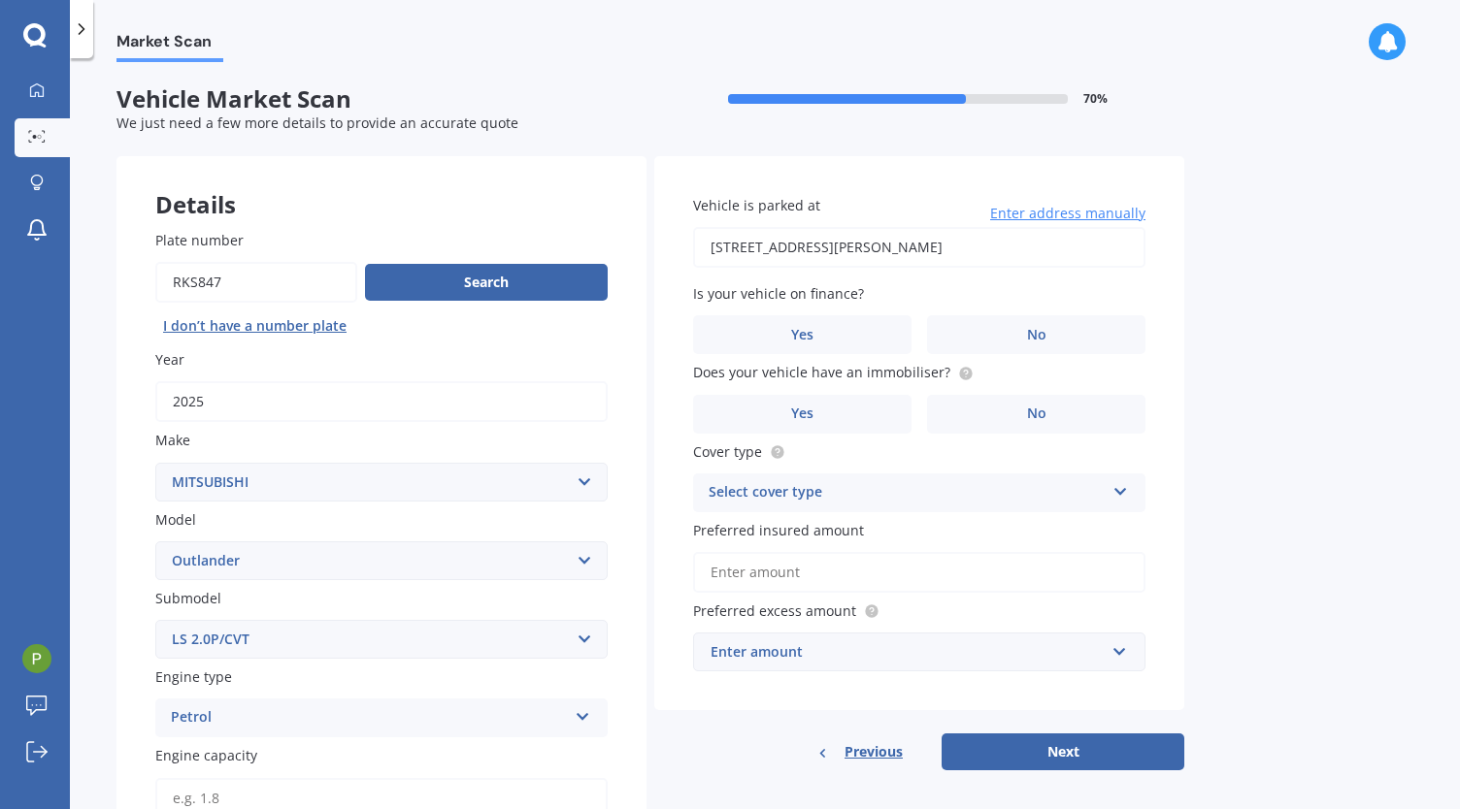
type input "[STREET_ADDRESS][PERSON_NAME]"
click at [1011, 331] on label "No" at bounding box center [1036, 334] width 218 height 39
click at [0, 0] on input "No" at bounding box center [0, 0] width 0 height 0
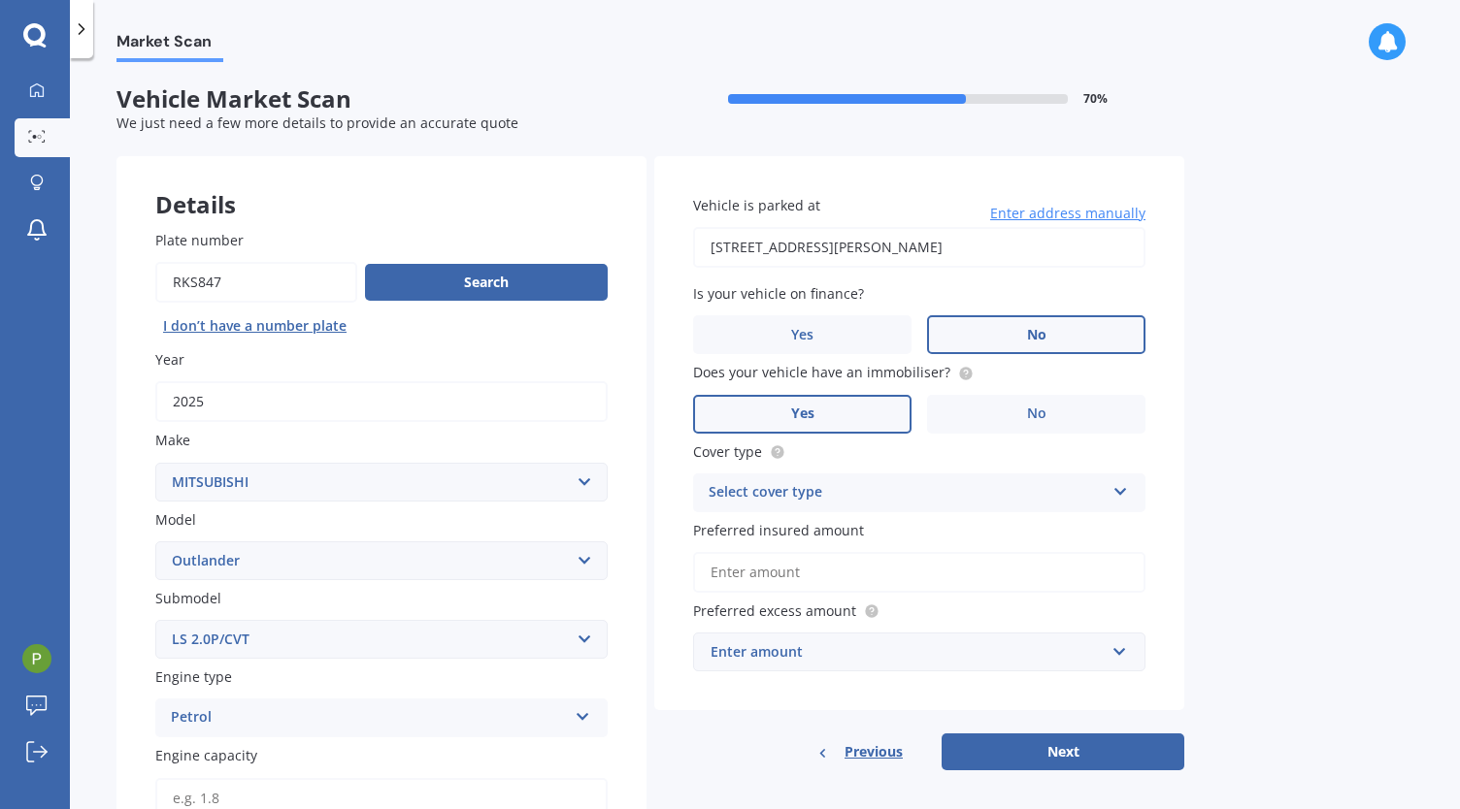
click at [846, 412] on label "Yes" at bounding box center [802, 414] width 218 height 39
click at [0, 0] on input "Yes" at bounding box center [0, 0] width 0 height 0
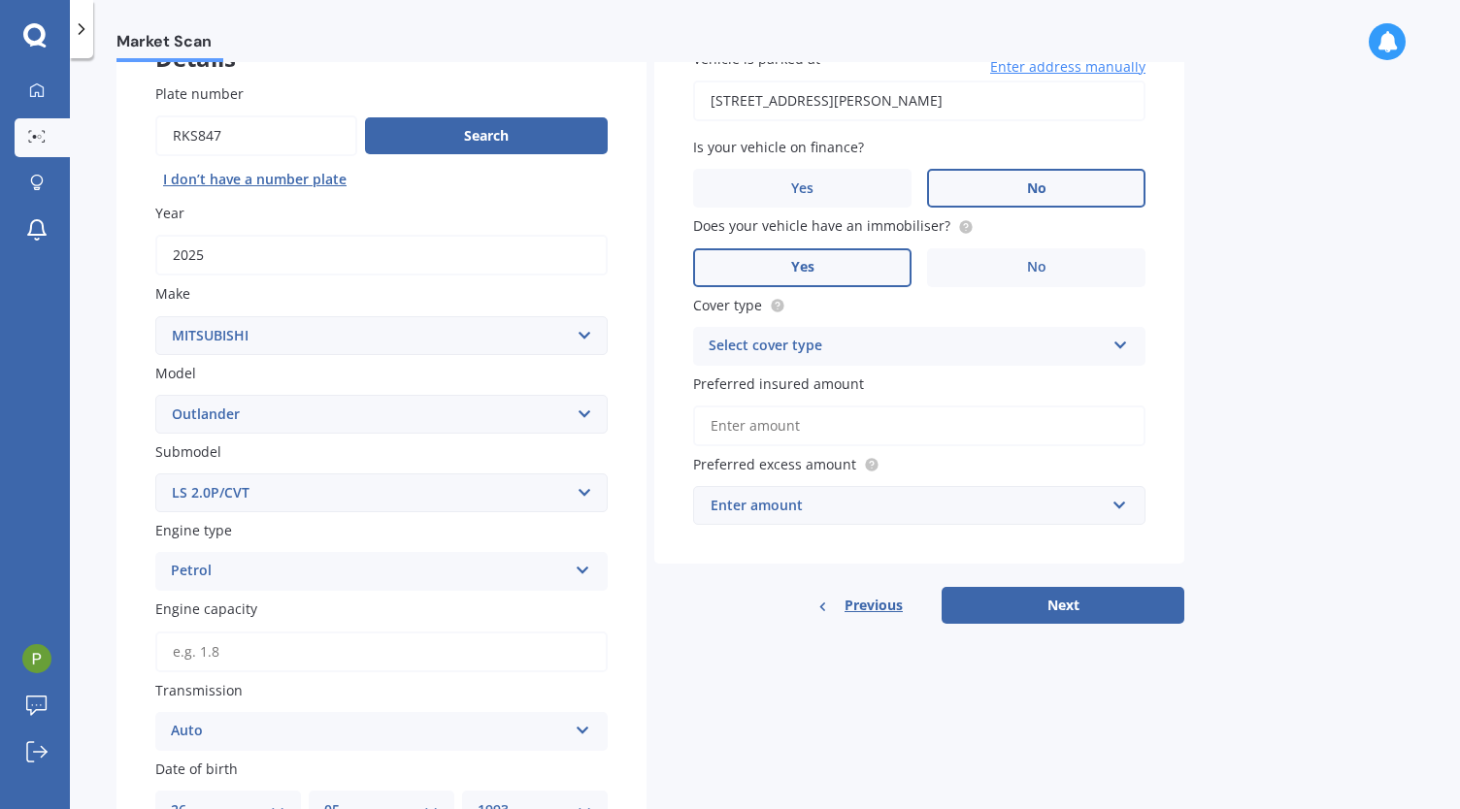
scroll to position [148, 0]
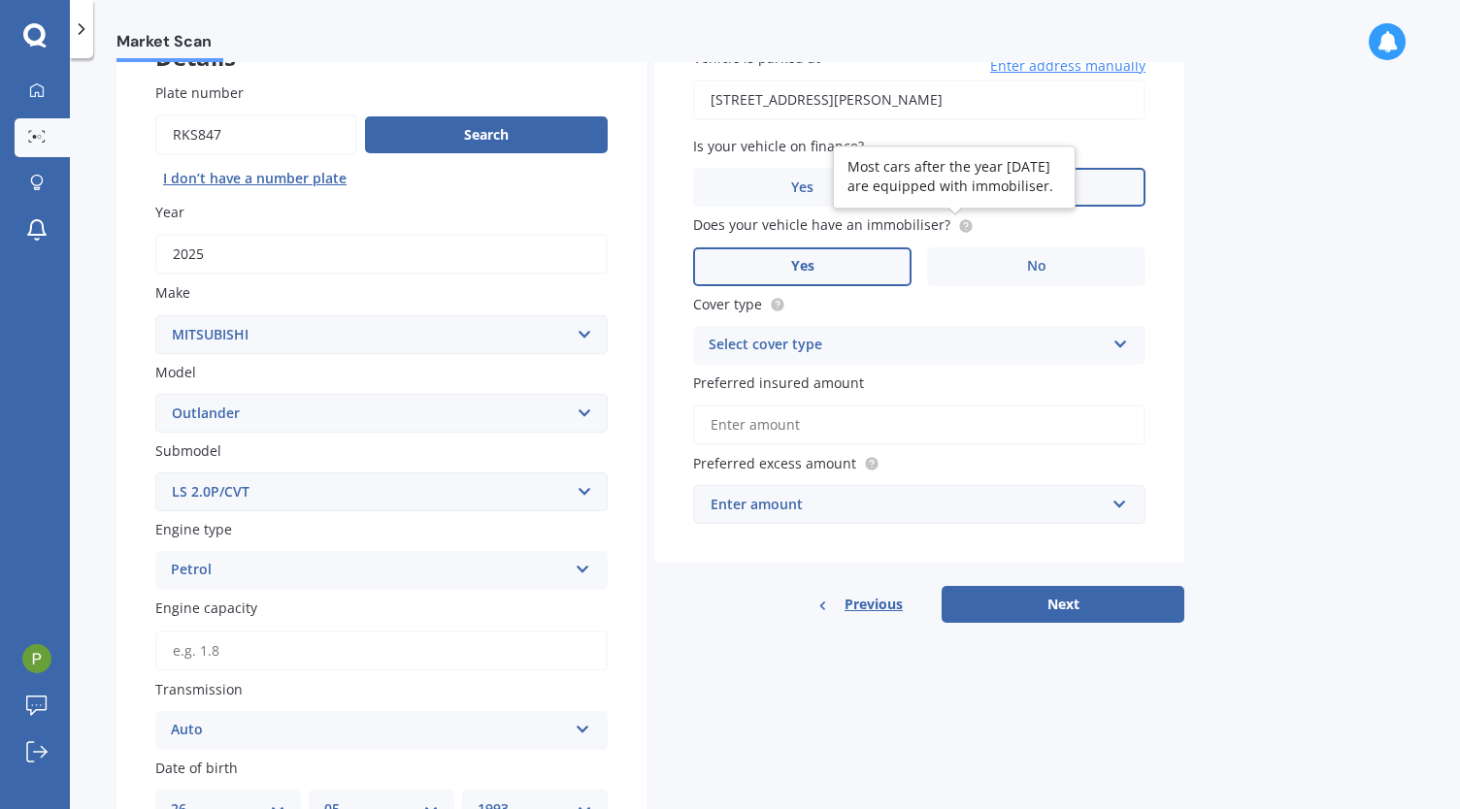
click at [962, 226] on circle at bounding box center [965, 225] width 13 height 13
click at [875, 356] on div "Select cover type" at bounding box center [906, 345] width 396 height 23
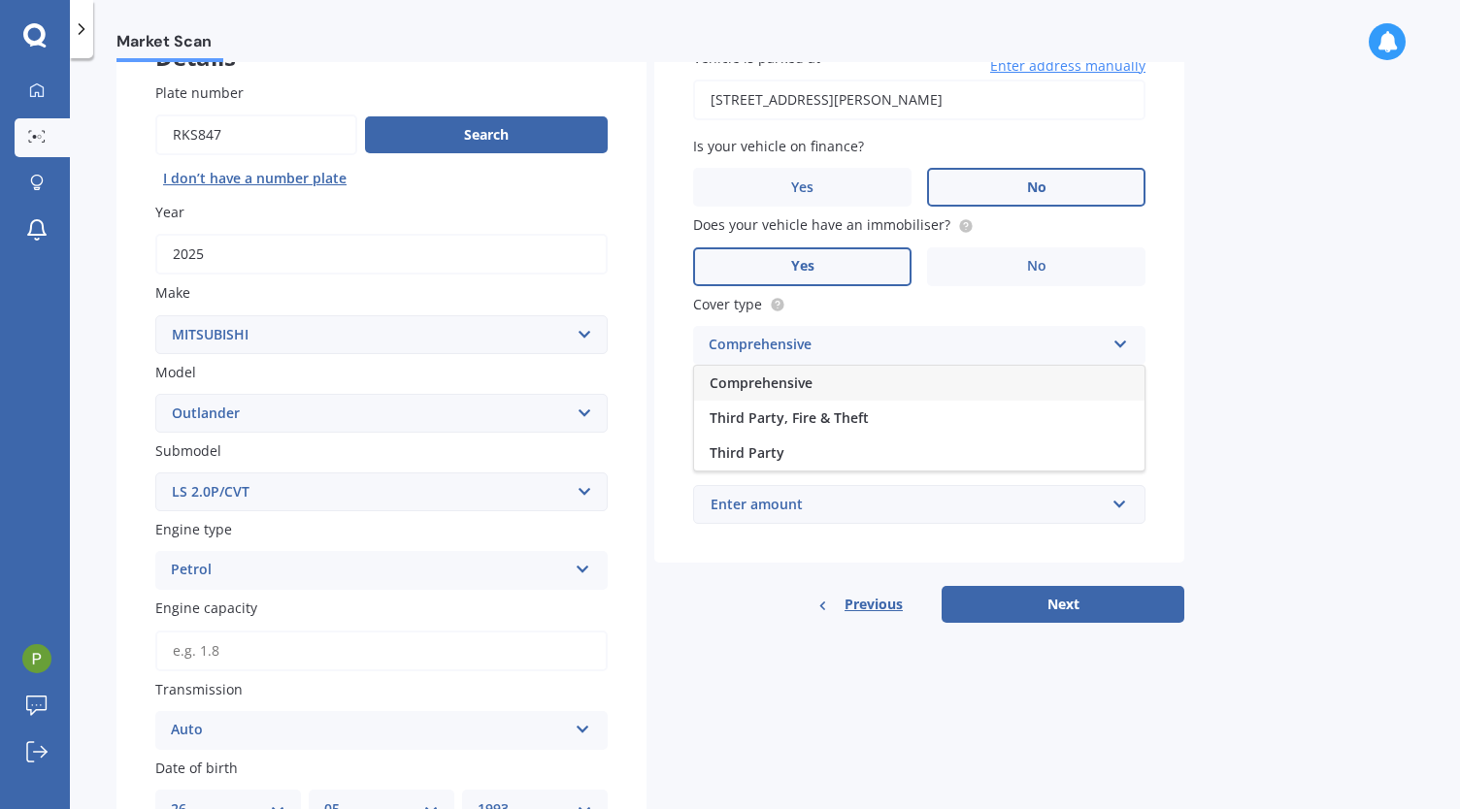
click at [865, 387] on div "Comprehensive" at bounding box center [919, 383] width 450 height 35
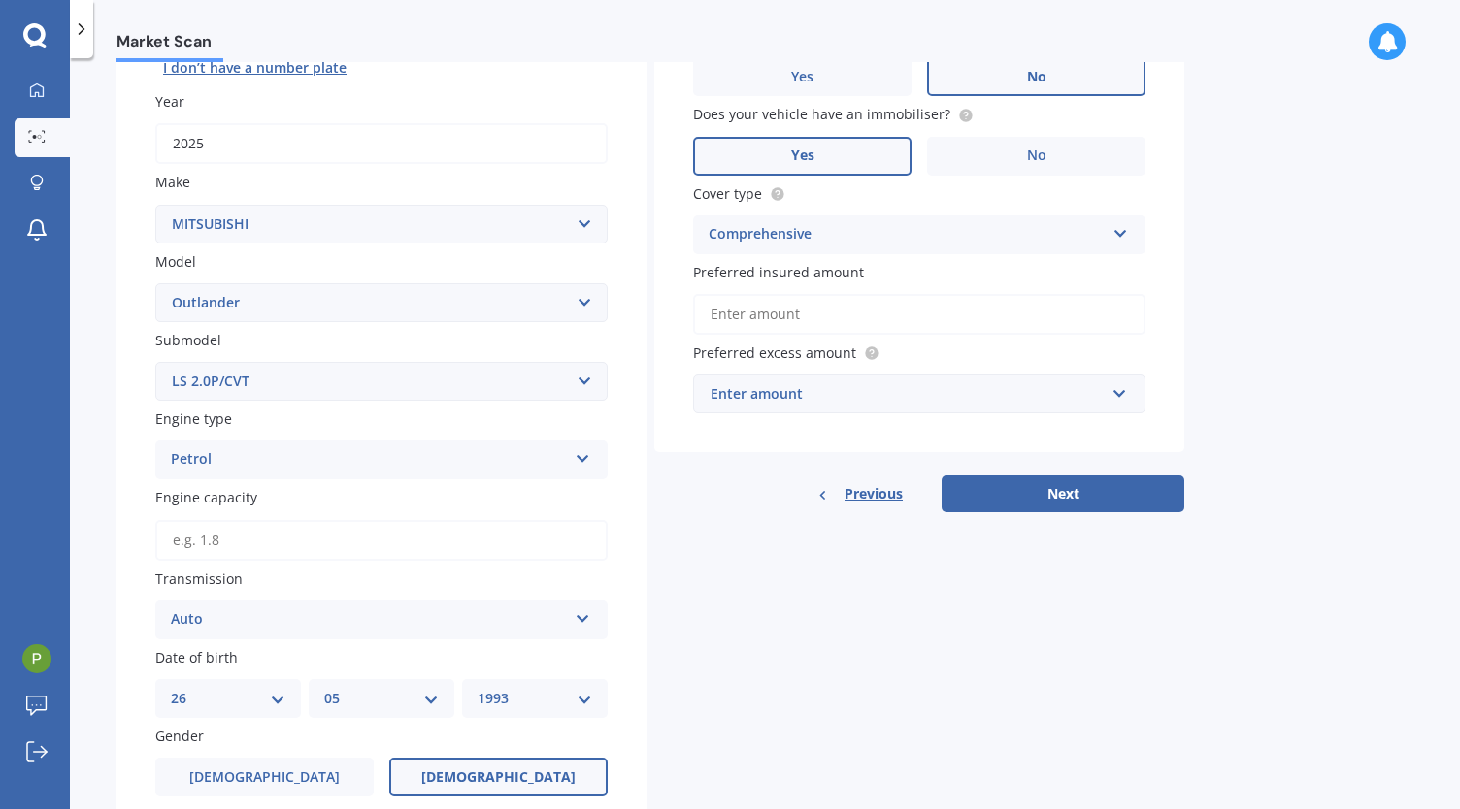
click at [807, 384] on div "Enter amount" at bounding box center [907, 393] width 394 height 21
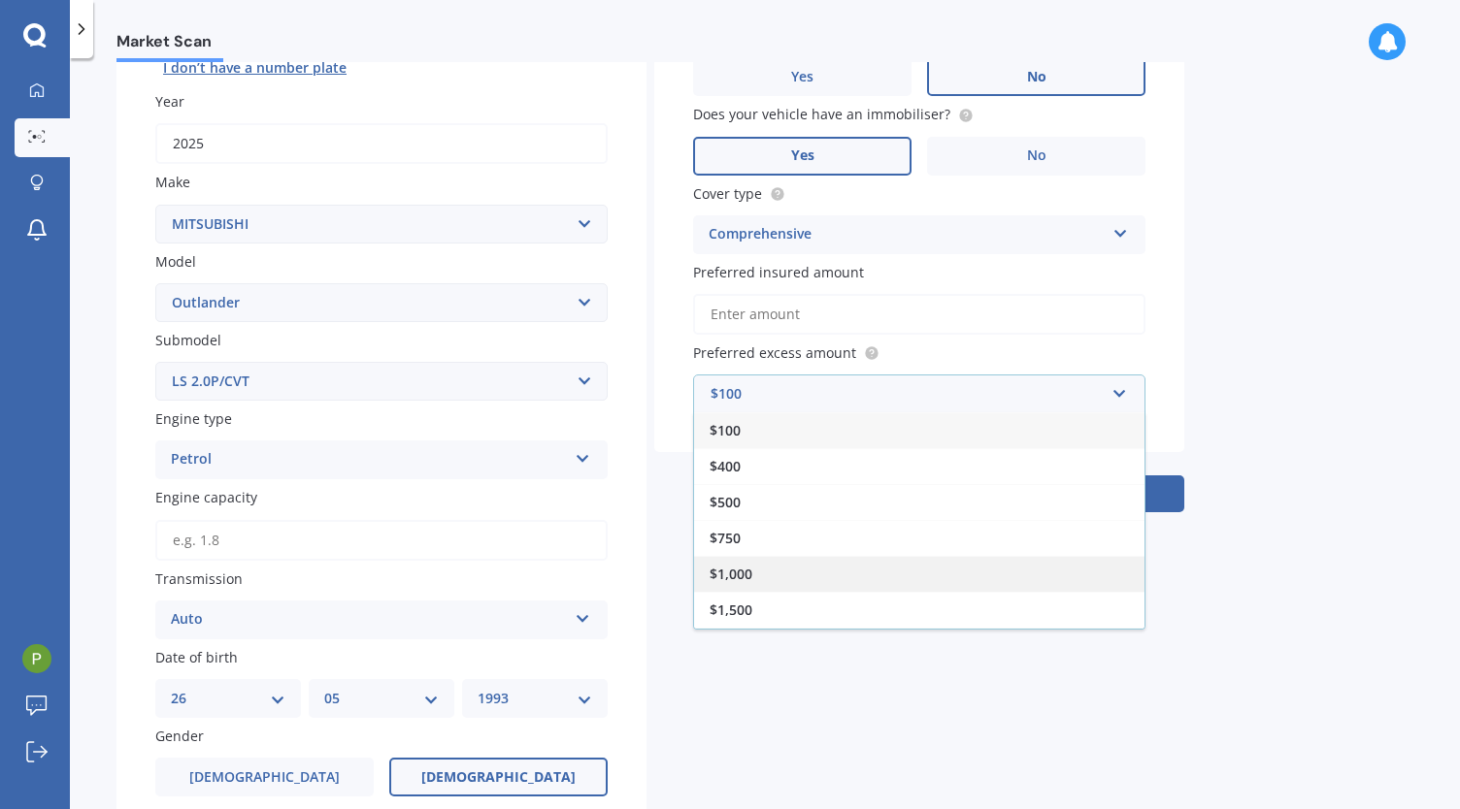
click at [749, 560] on div "$1,000" at bounding box center [919, 574] width 450 height 36
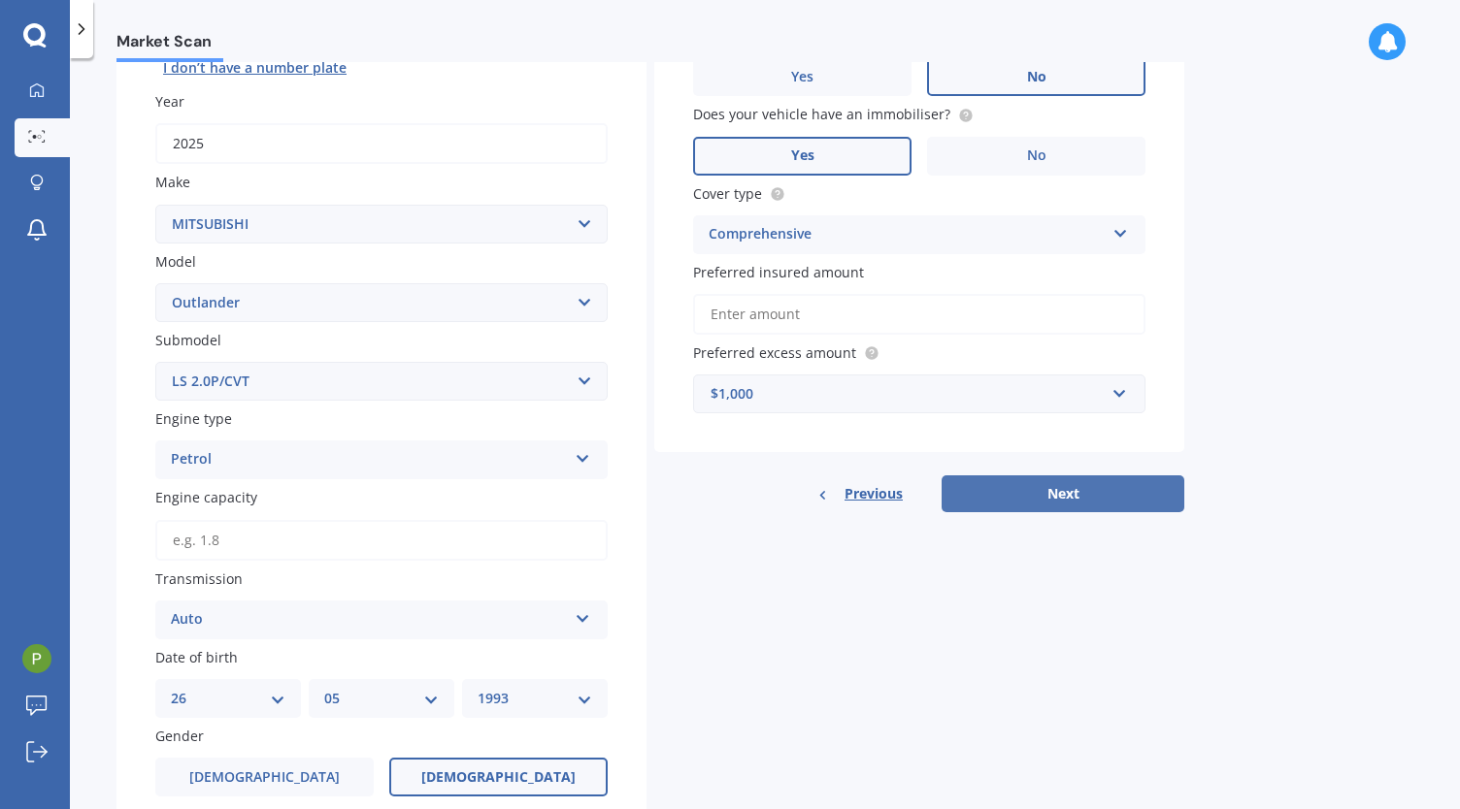
click at [1049, 498] on button "Next" at bounding box center [1062, 494] width 243 height 37
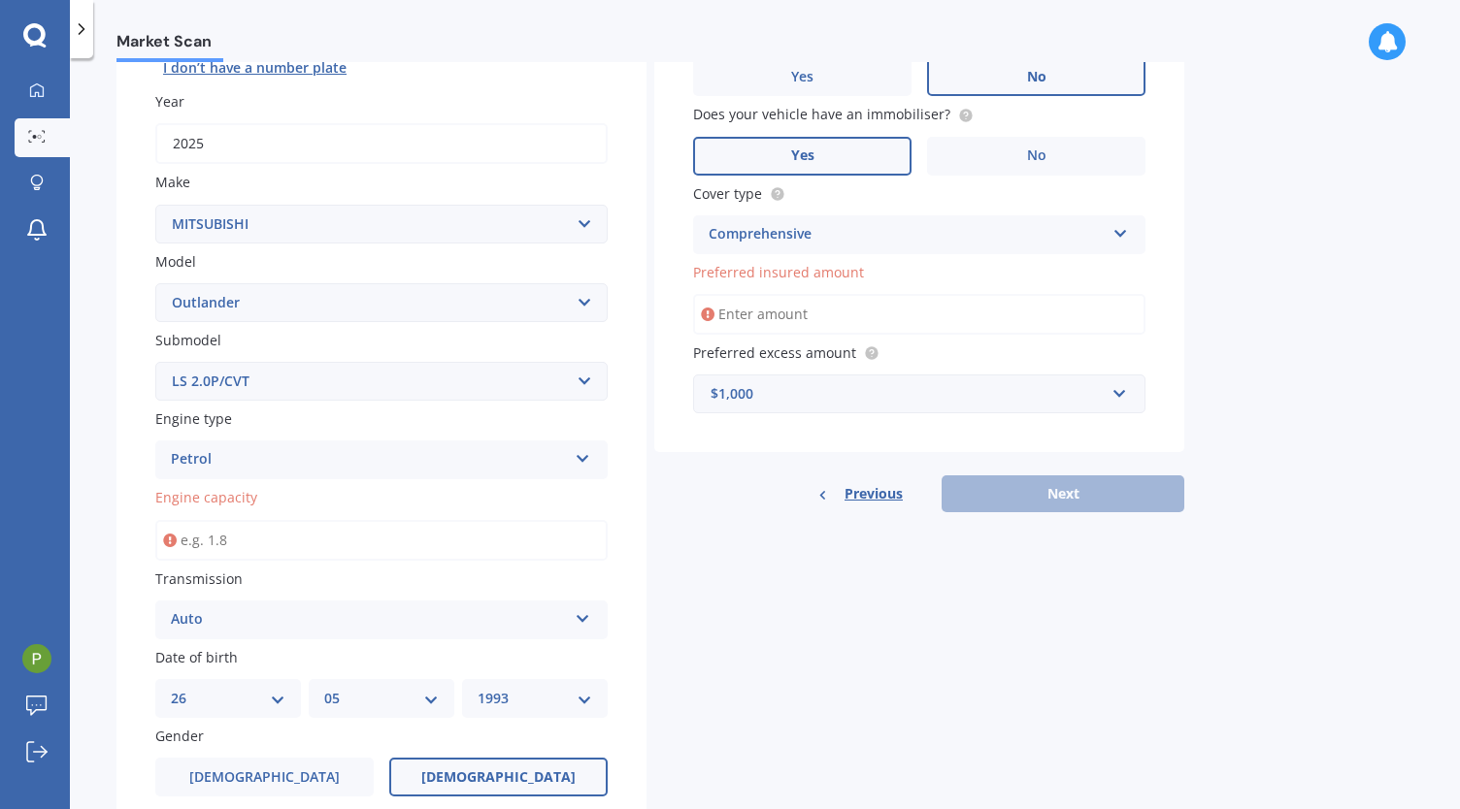
click at [843, 317] on input "Preferred insured amount" at bounding box center [919, 314] width 452 height 41
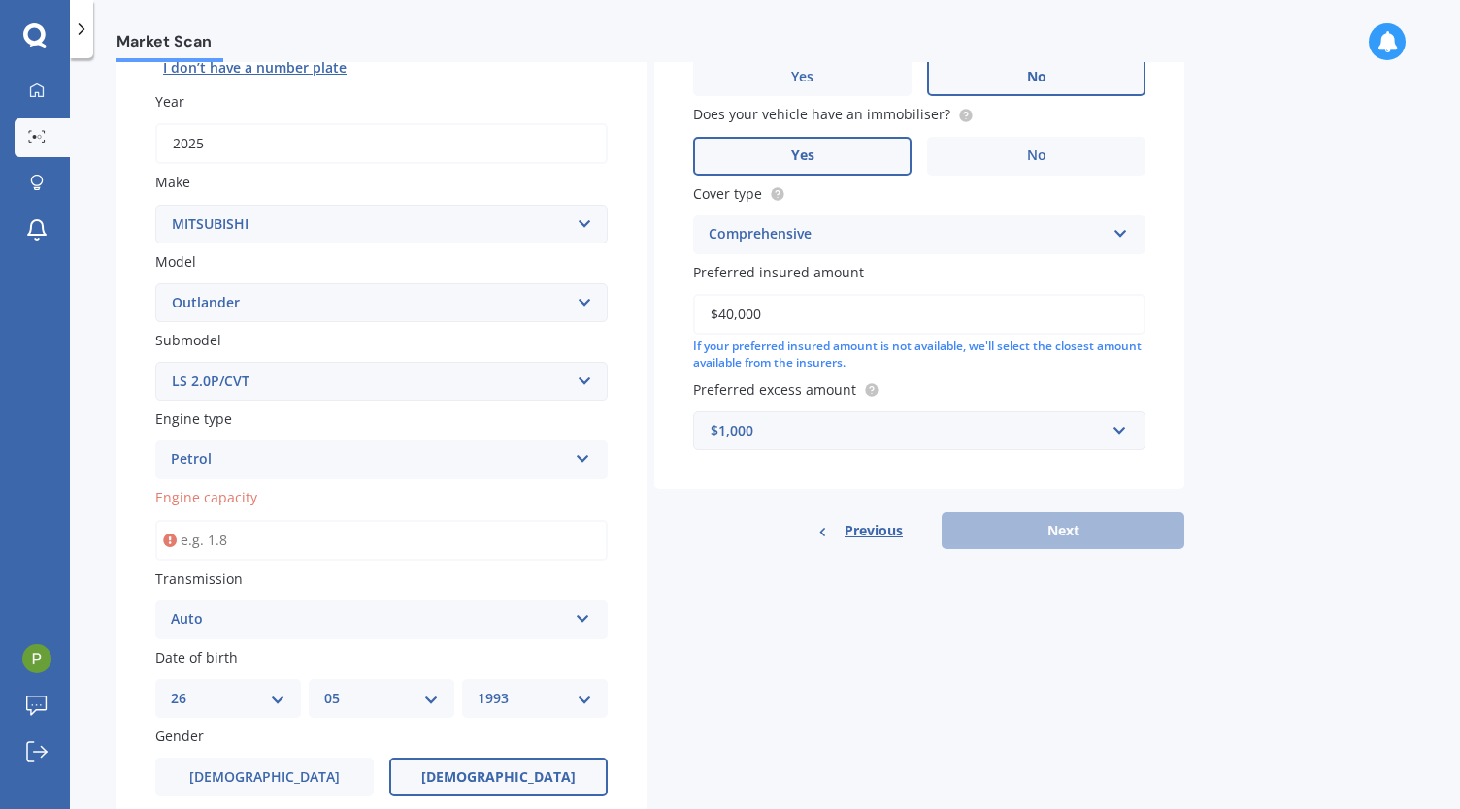
type input "$40,000"
click at [1080, 530] on div "Previous Next" at bounding box center [919, 530] width 530 height 37
click at [933, 623] on div "Details Plate number Search I don’t have a number plate Year [DATE] Make Select…" at bounding box center [649, 590] width 1067 height 1385
click at [359, 541] on input "Engine capacity" at bounding box center [381, 540] width 452 height 41
type input "2.0"
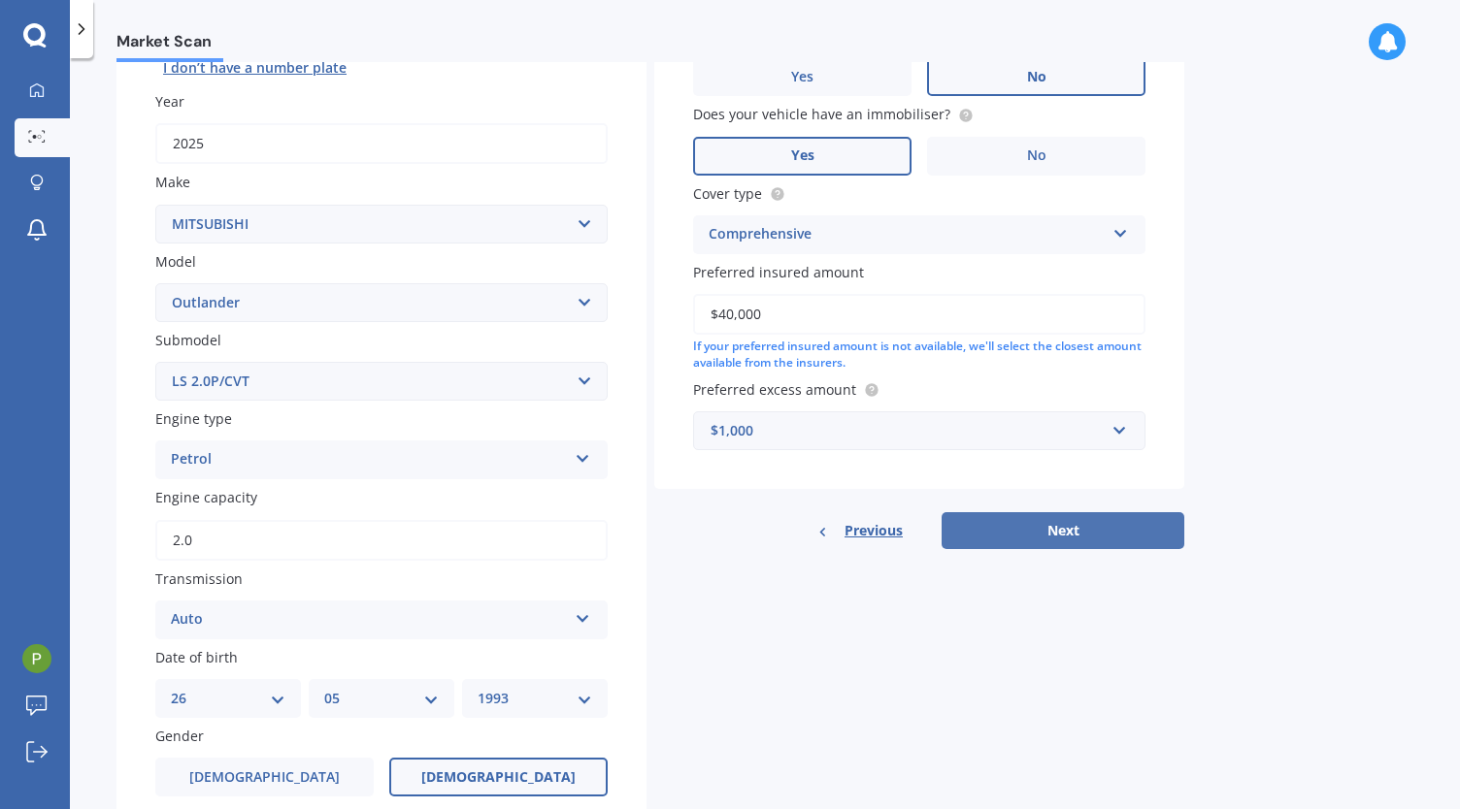
click at [1021, 548] on button "Next" at bounding box center [1062, 530] width 243 height 37
select select "26"
select select "05"
select select "1993"
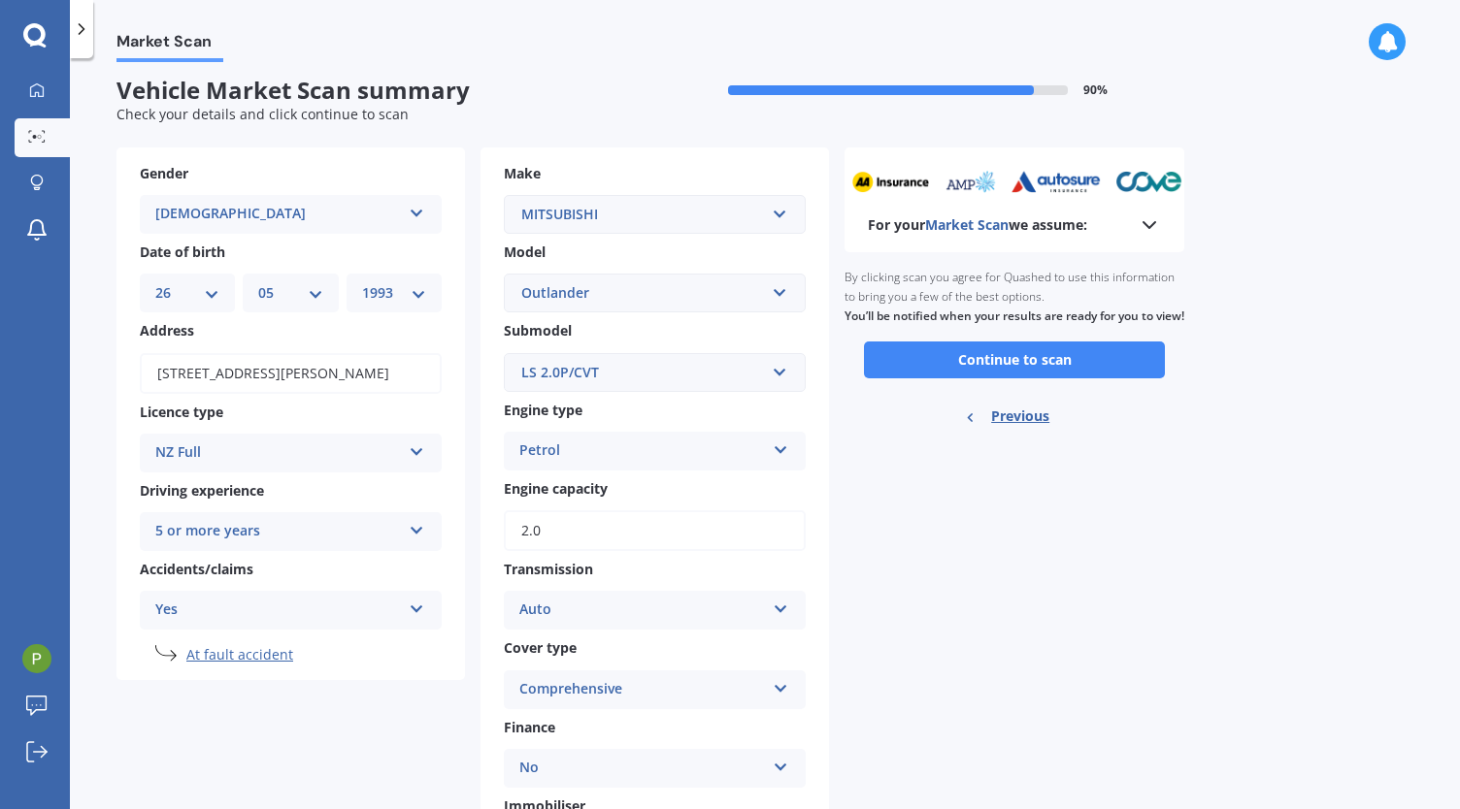
scroll to position [0, 0]
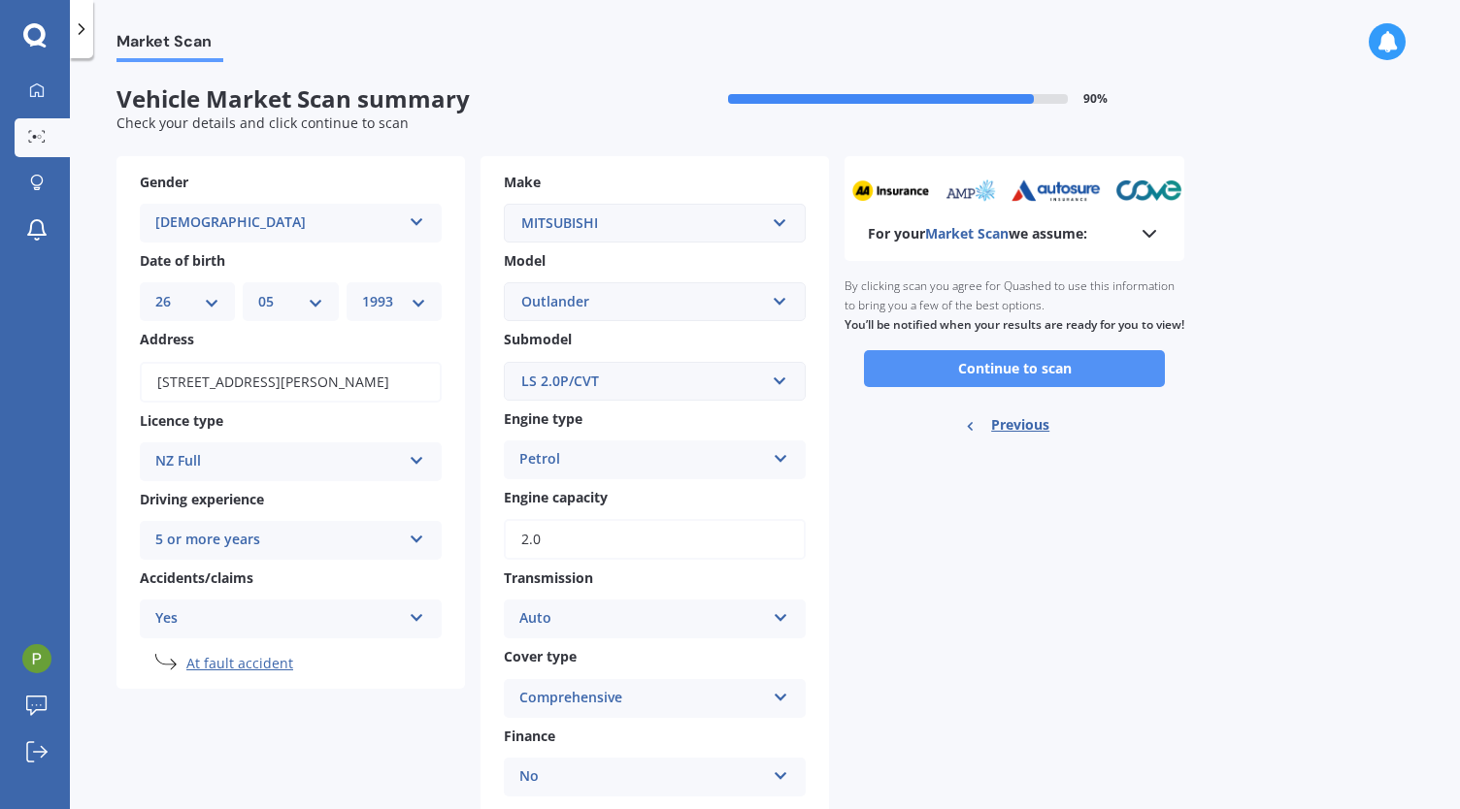
click at [920, 387] on button "Continue to scan" at bounding box center [1014, 368] width 301 height 37
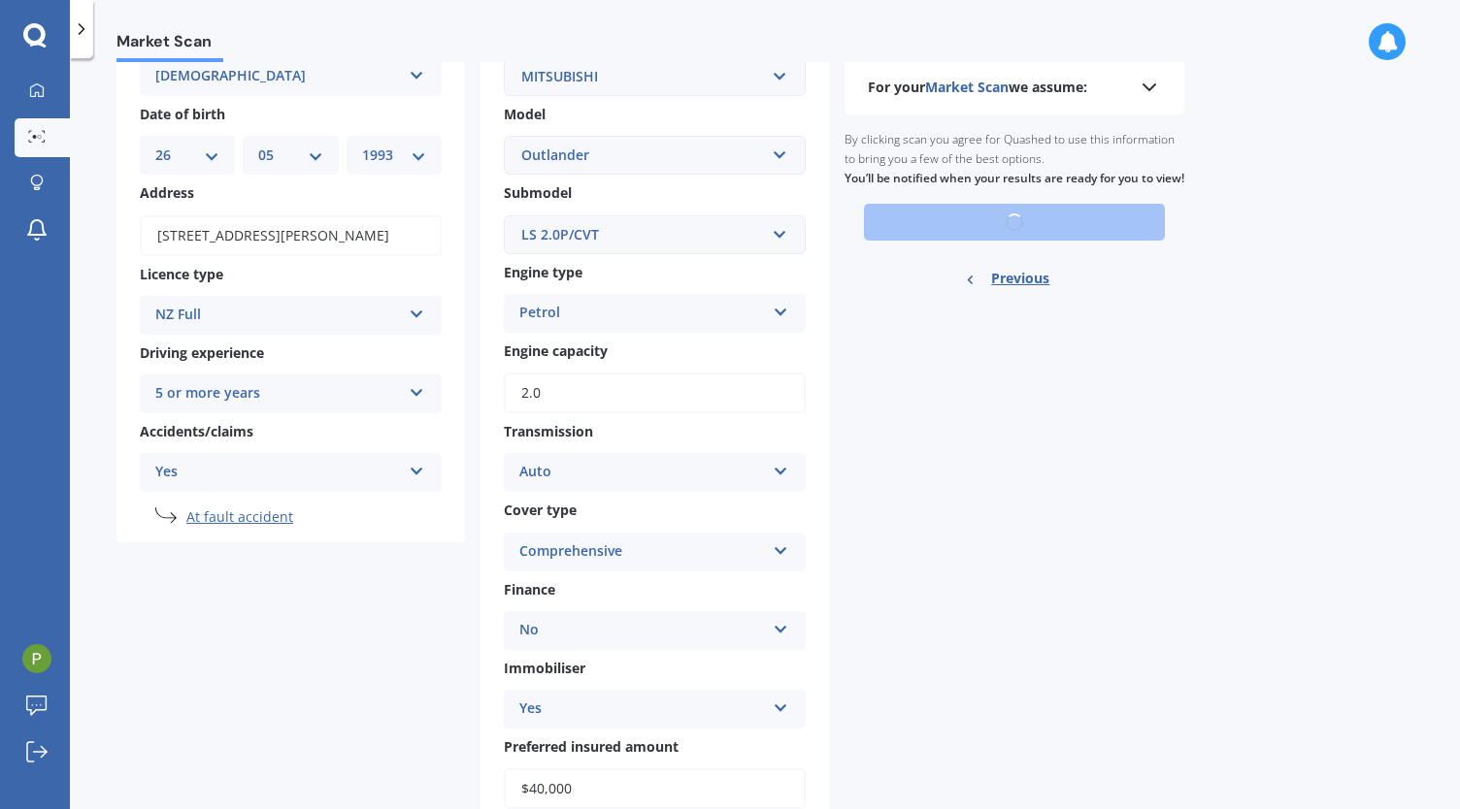
scroll to position [148, 0]
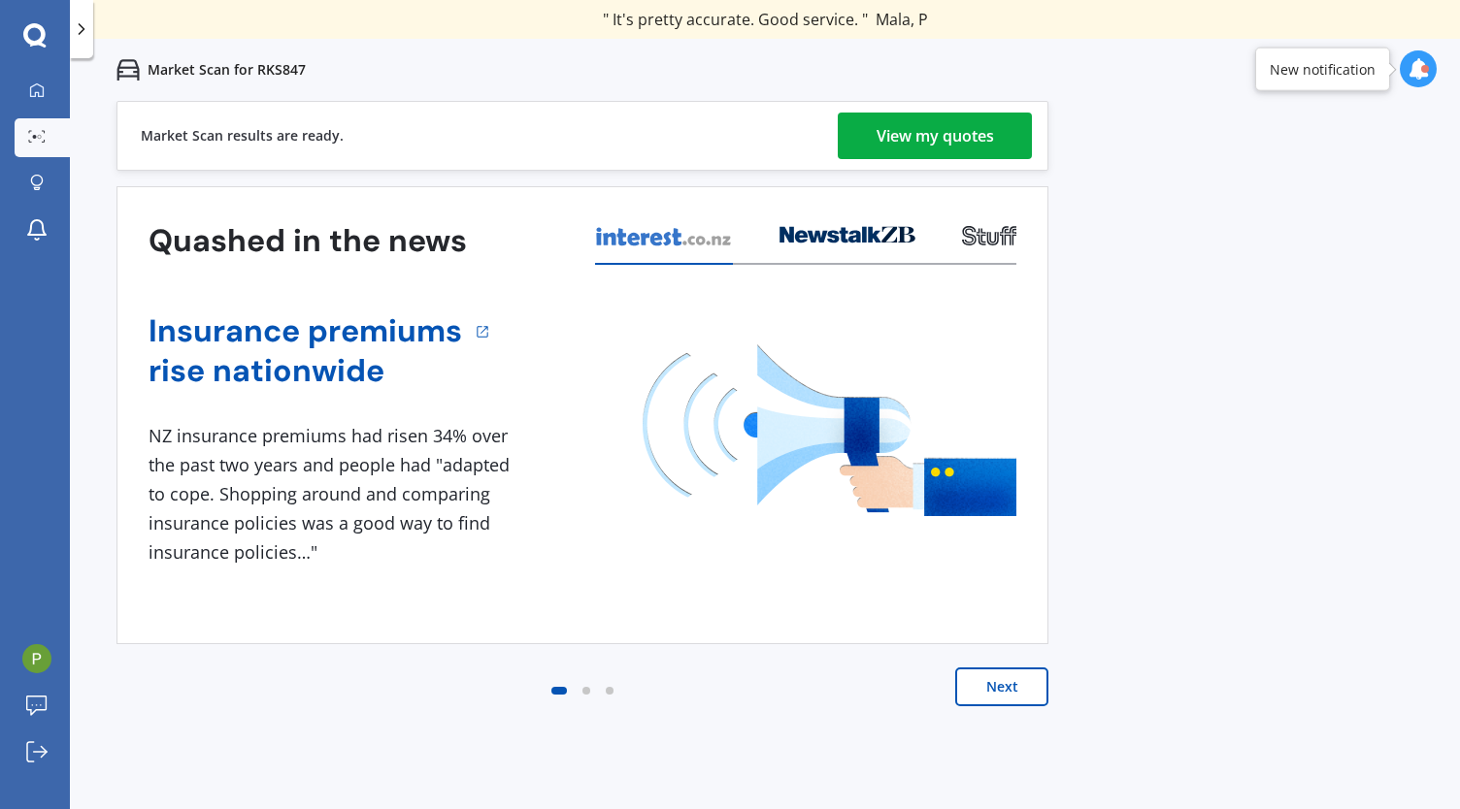
click at [942, 155] on div "View my quotes" at bounding box center [934, 136] width 117 height 47
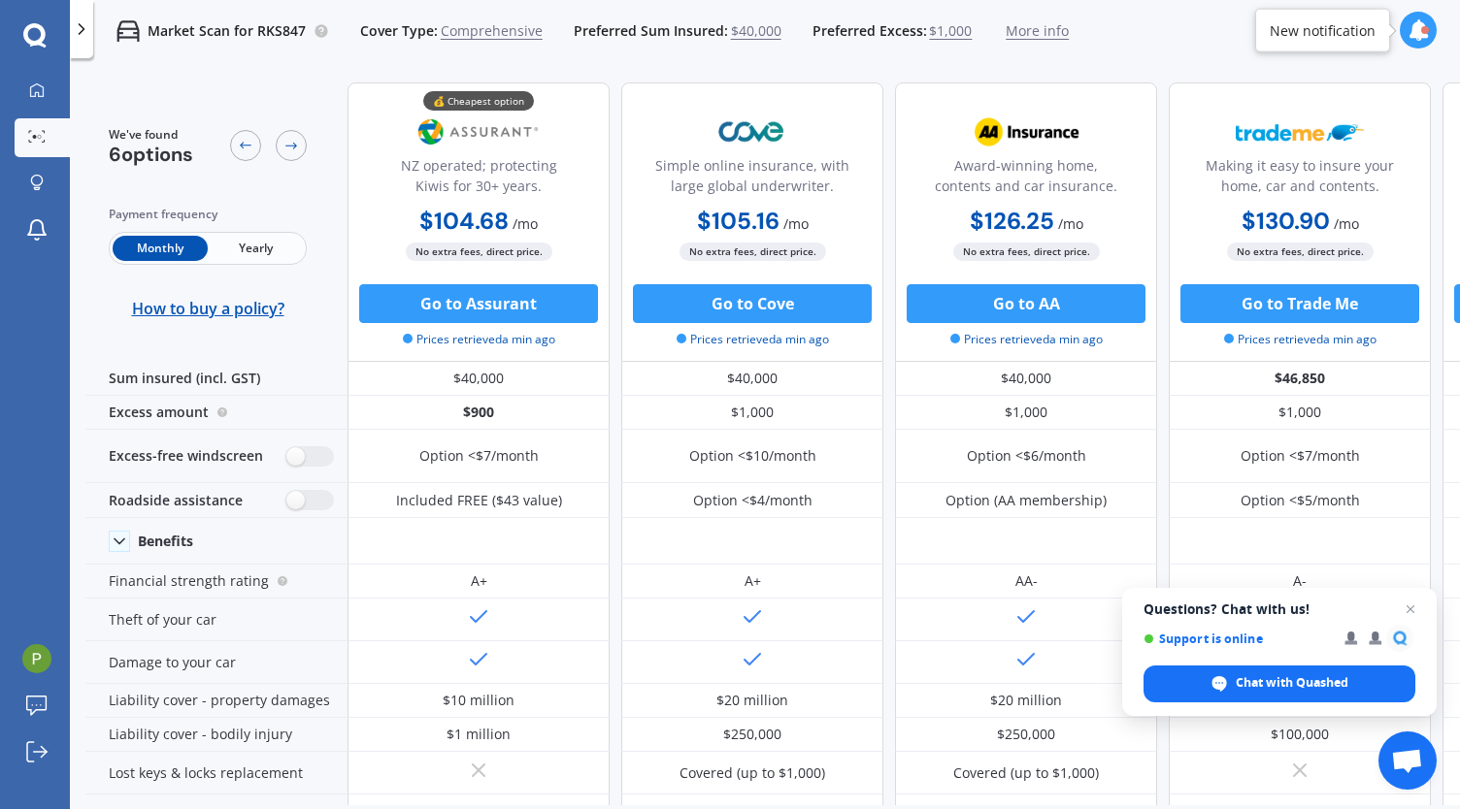
click at [1019, 147] on img at bounding box center [1026, 132] width 128 height 49
click at [1013, 189] on div "Award-winning home, contents and car insurance." at bounding box center [1025, 179] width 229 height 49
click at [1017, 168] on div "Award-winning home, contents and car insurance." at bounding box center [1025, 179] width 229 height 49
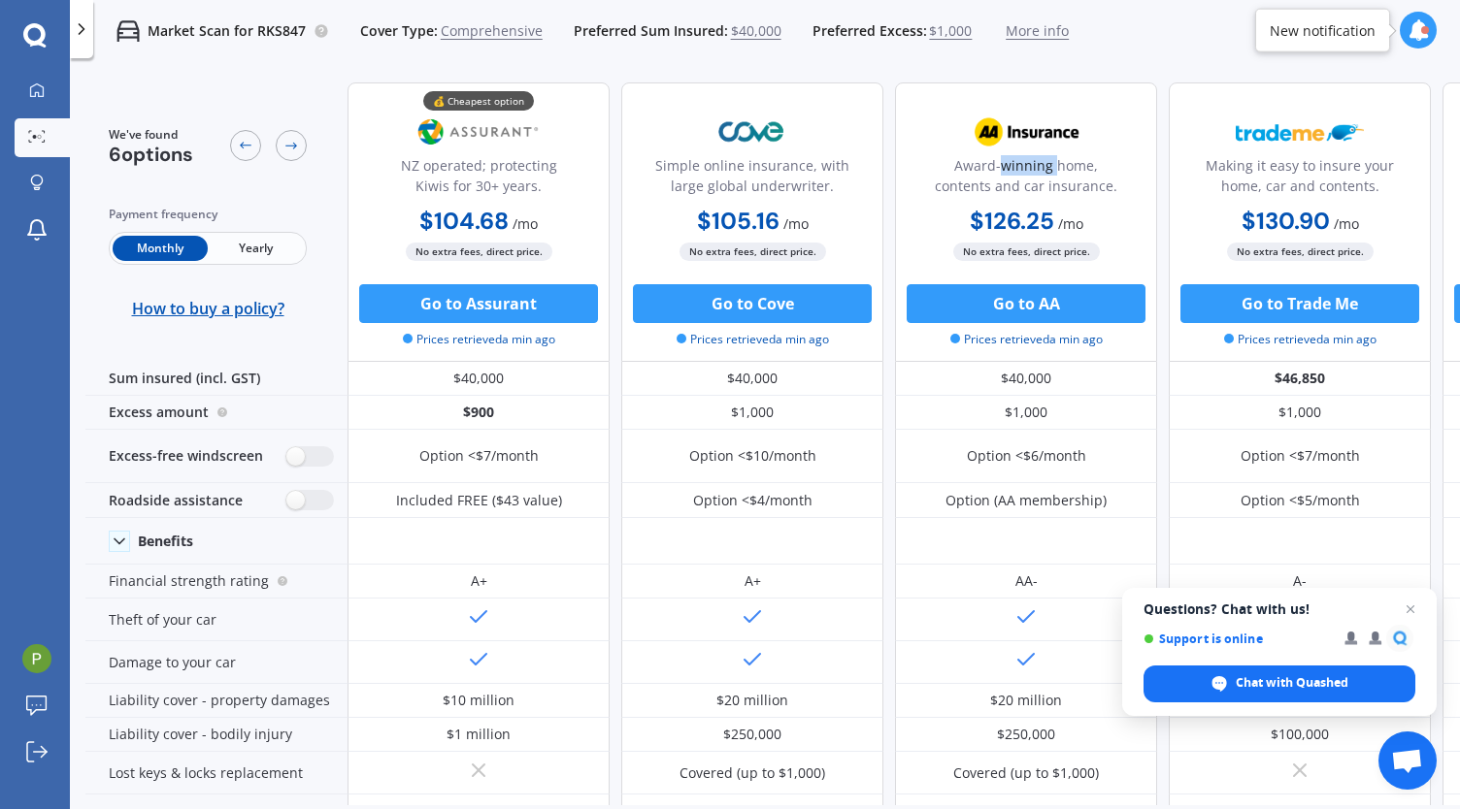
click at [1017, 168] on div "Award-winning home, contents and car insurance." at bounding box center [1025, 179] width 229 height 49
click at [1005, 184] on div "Award-winning home, contents and car insurance." at bounding box center [1025, 179] width 229 height 49
click at [718, 220] on b "$105.16" at bounding box center [738, 221] width 82 height 30
click at [732, 187] on div "Simple online insurance, with large global underwriter." at bounding box center [752, 179] width 229 height 49
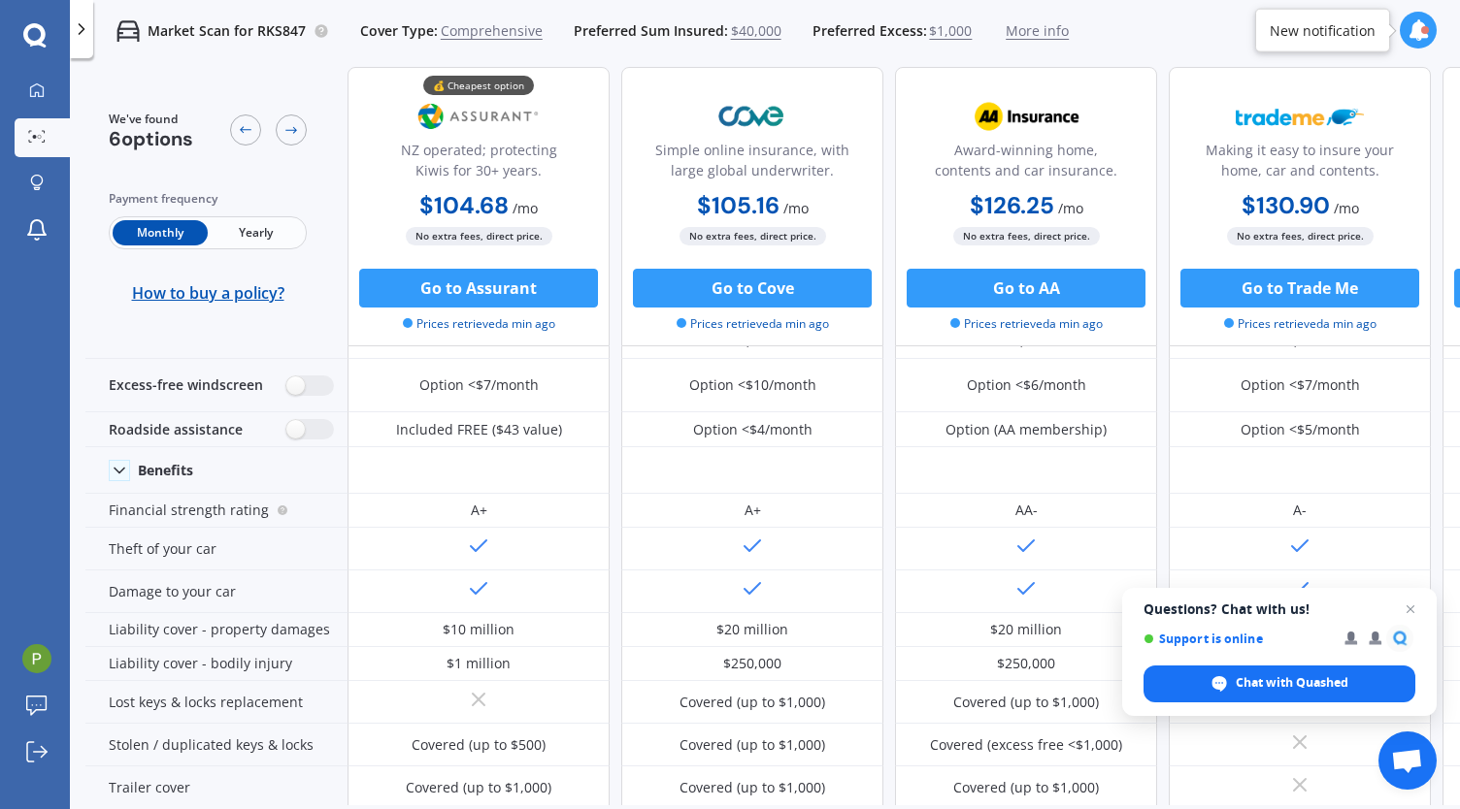
scroll to position [72, 0]
click at [749, 280] on button "Go to Cove" at bounding box center [752, 288] width 239 height 39
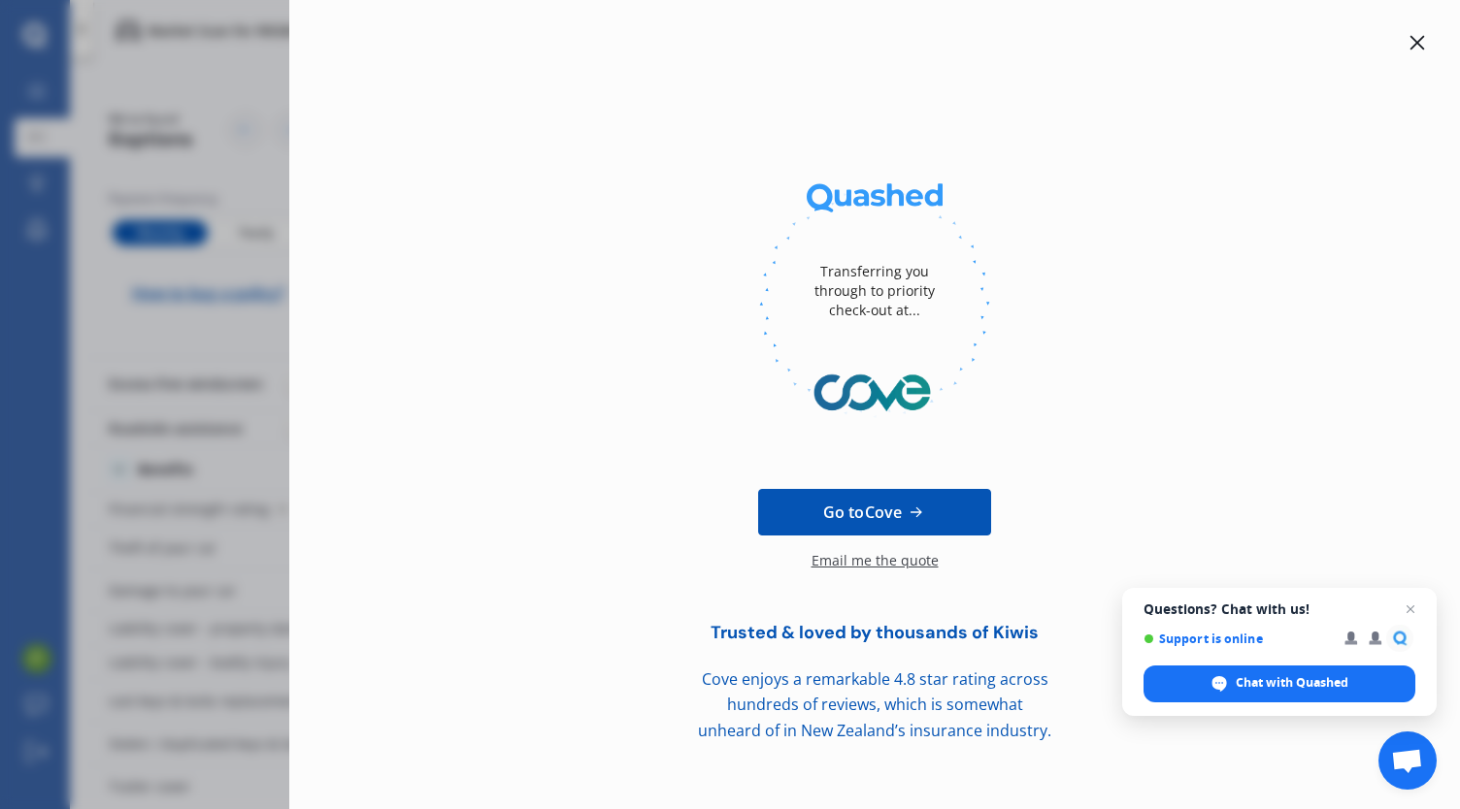
click at [1401, 26] on div "Transferring you through to priority check-out at... Go to Cove Email me the qu…" at bounding box center [874, 404] width 1170 height 809
click at [1409, 44] on icon at bounding box center [1417, 43] width 16 height 16
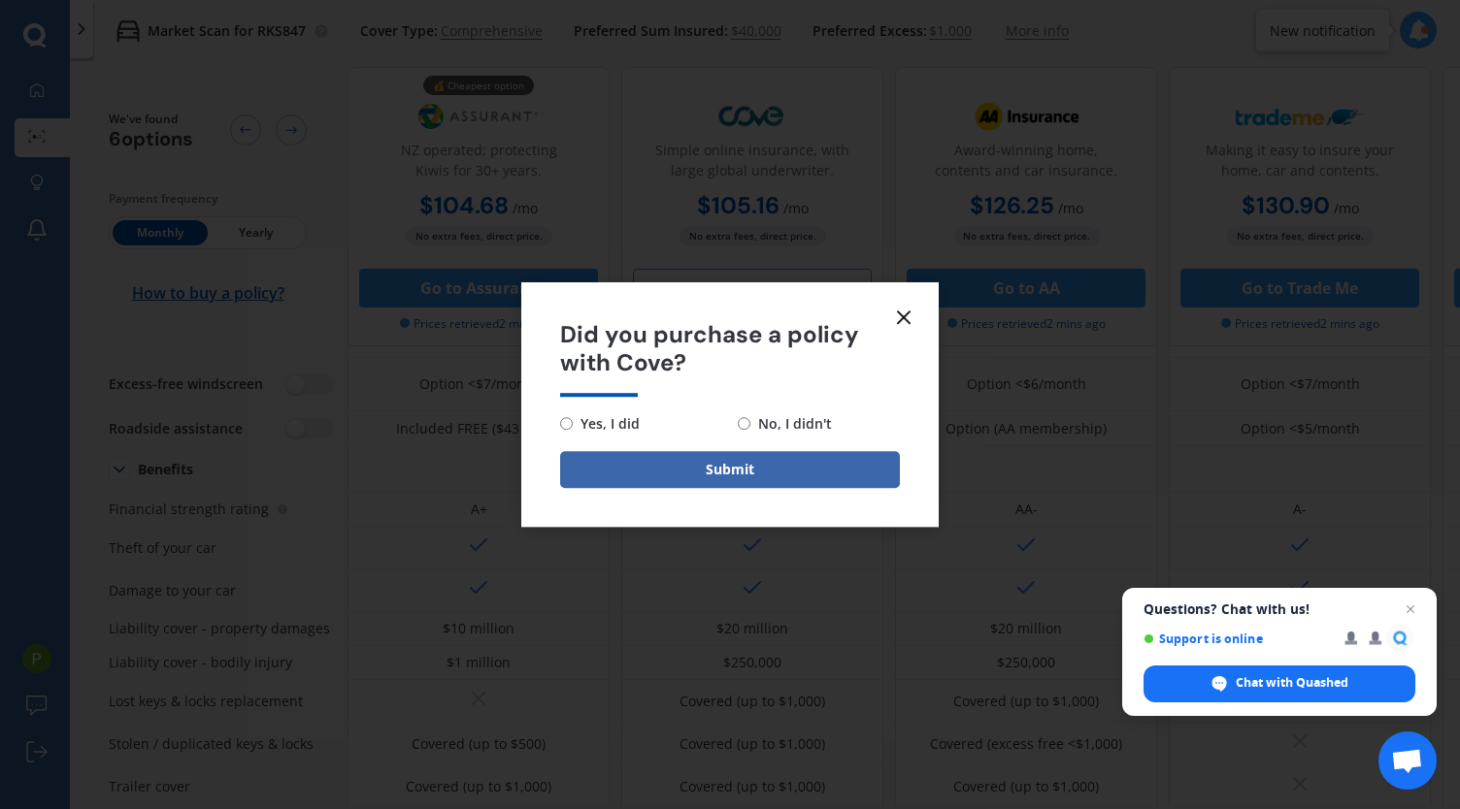
click at [912, 312] on icon at bounding box center [903, 317] width 23 height 23
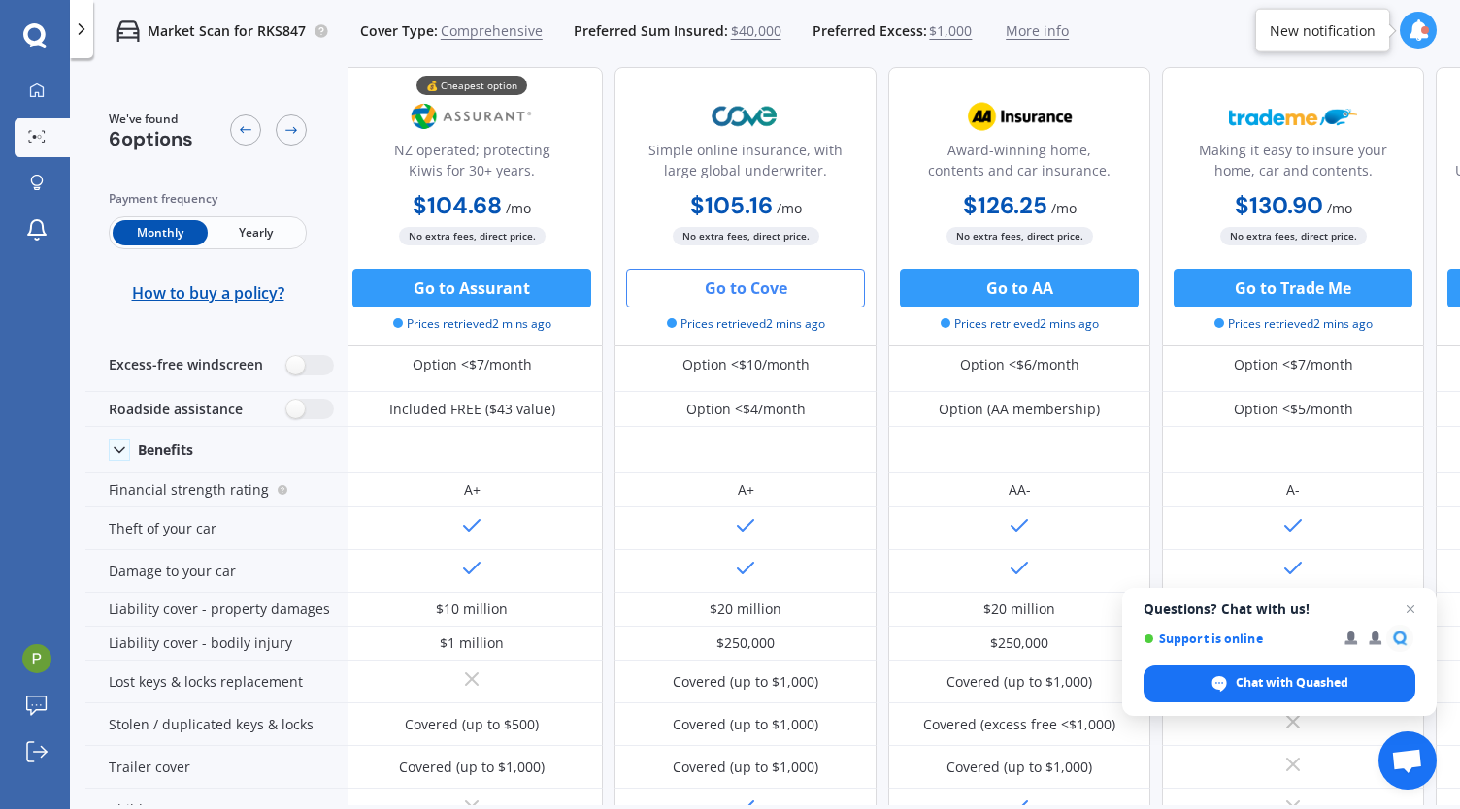
scroll to position [86, 9]
